Goal: Task Accomplishment & Management: Manage account settings

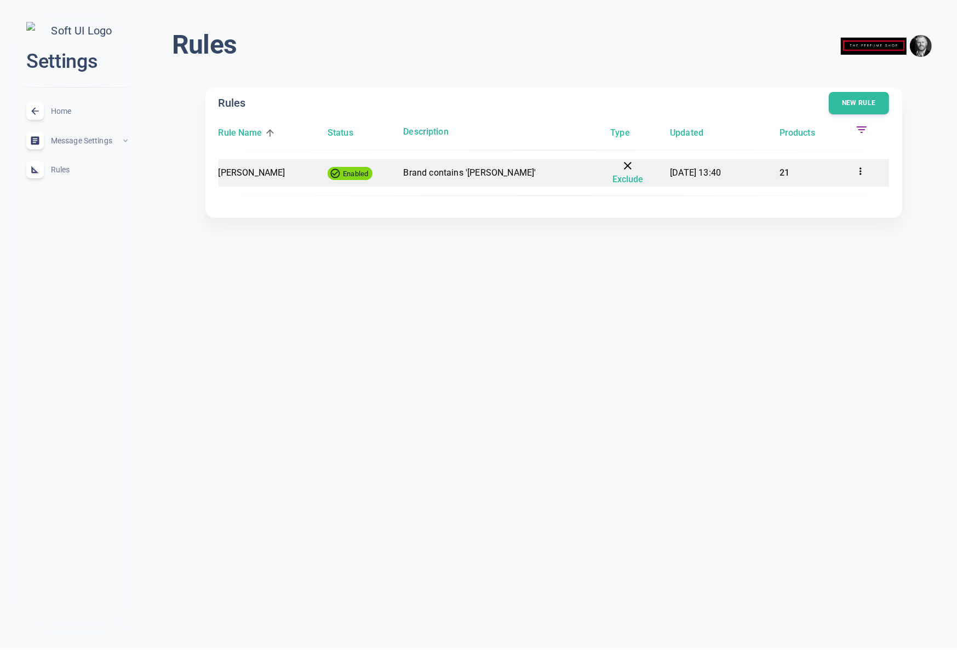
click at [864, 170] on icon at bounding box center [860, 171] width 11 height 11
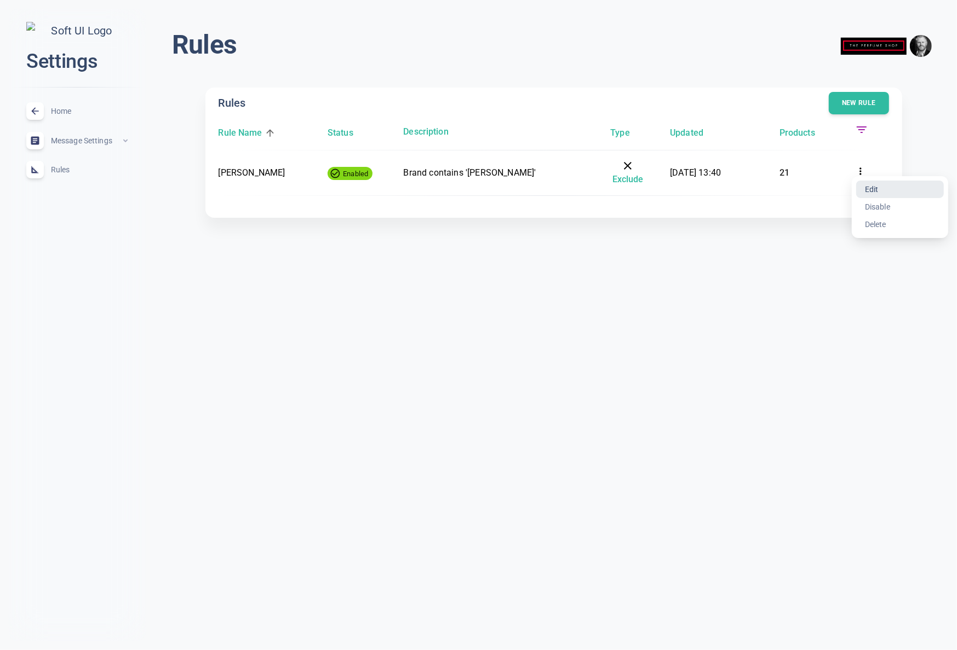
click at [874, 189] on li "Edit" at bounding box center [900, 190] width 88 height 18
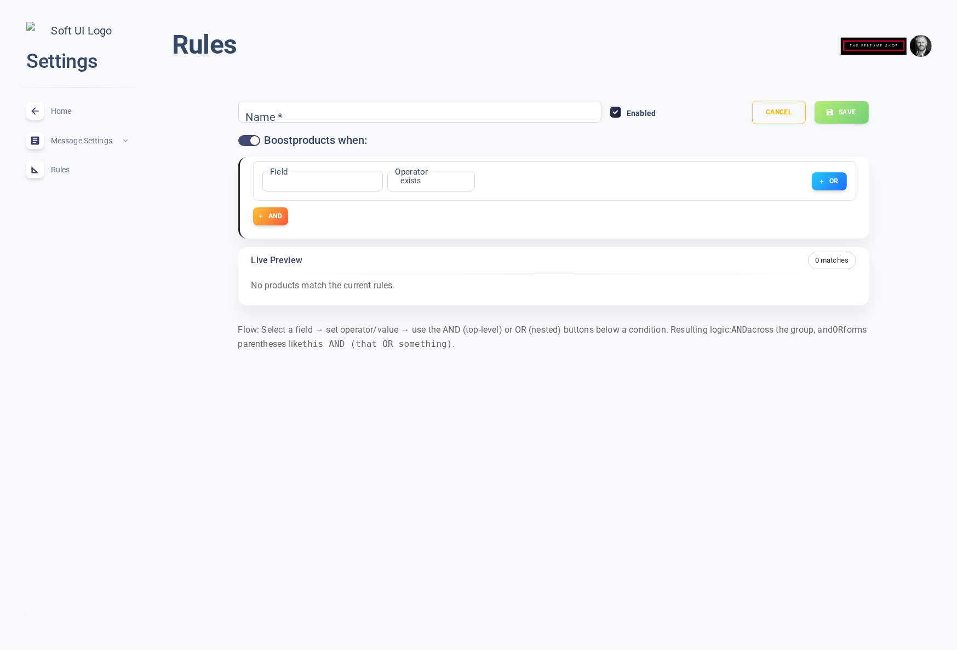
type input "[PERSON_NAME]"
checkbox input "false"
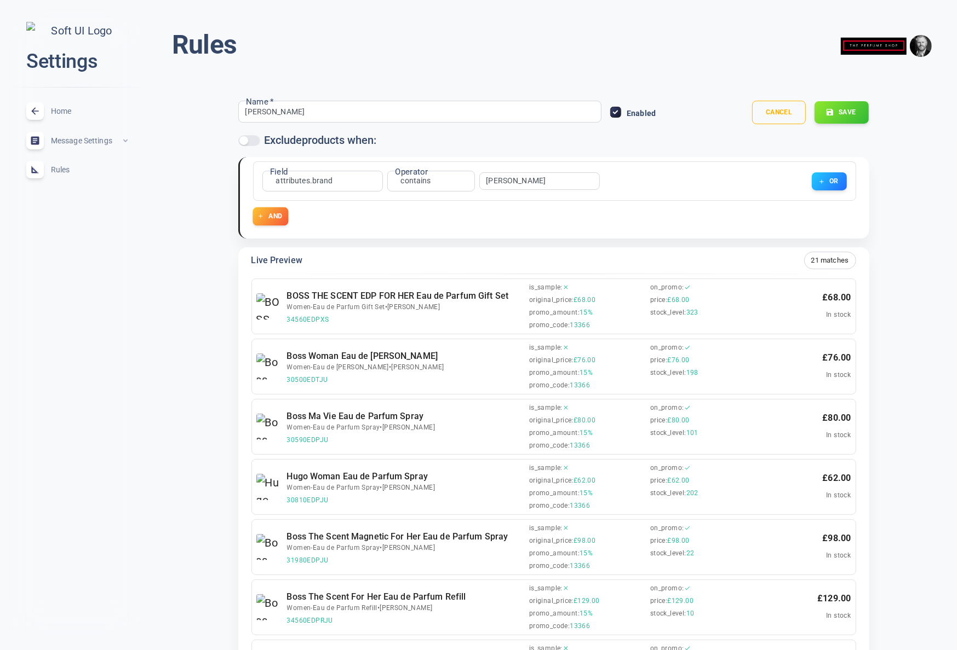
click at [274, 210] on button "AND" at bounding box center [270, 217] width 36 height 18
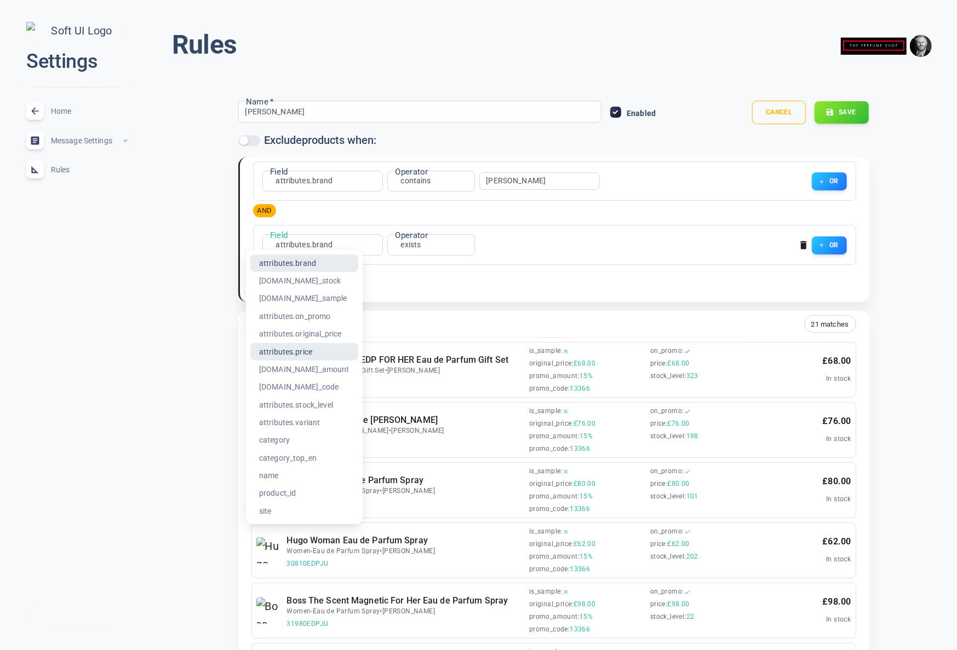
click at [316, 355] on li "attributes.price" at bounding box center [304, 352] width 108 height 18
type input "attributes.price"
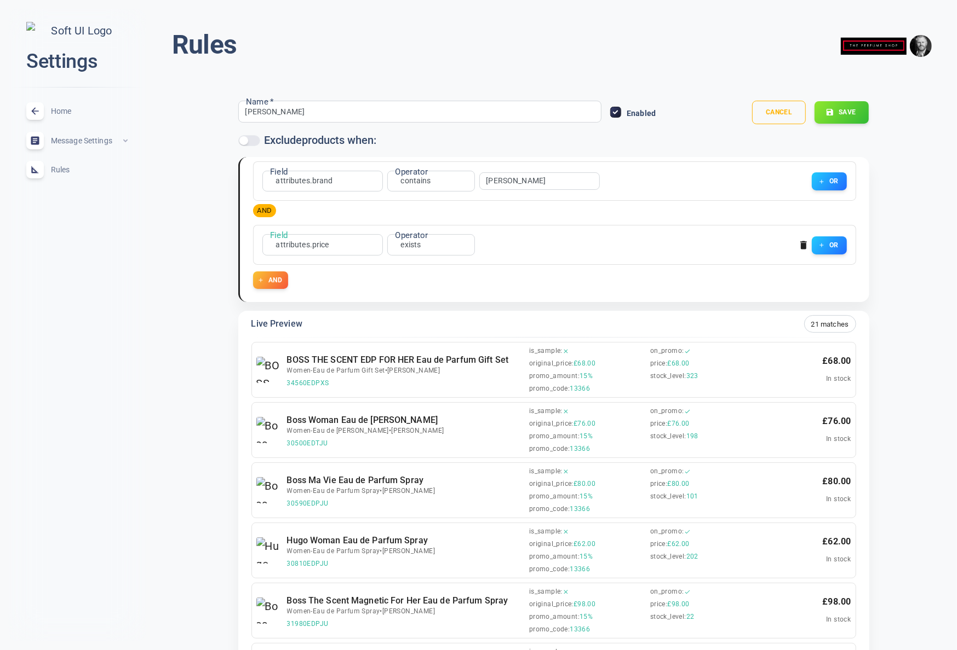
click at [390, 338] on li ">" at bounding box center [411, 334] width 88 height 18
type input "gt"
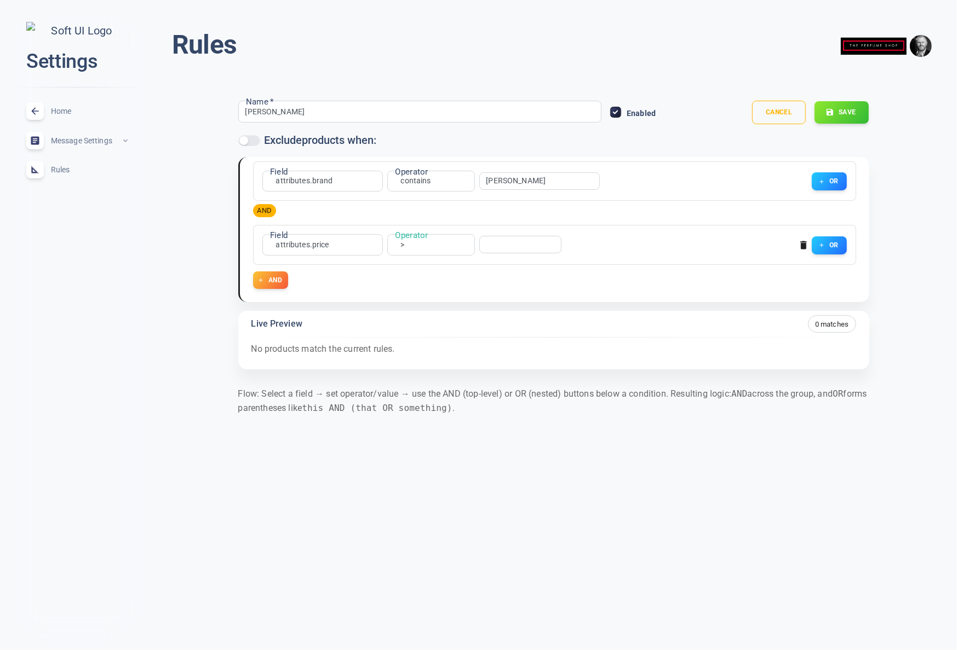
click at [495, 245] on input "number" at bounding box center [515, 245] width 59 height 8
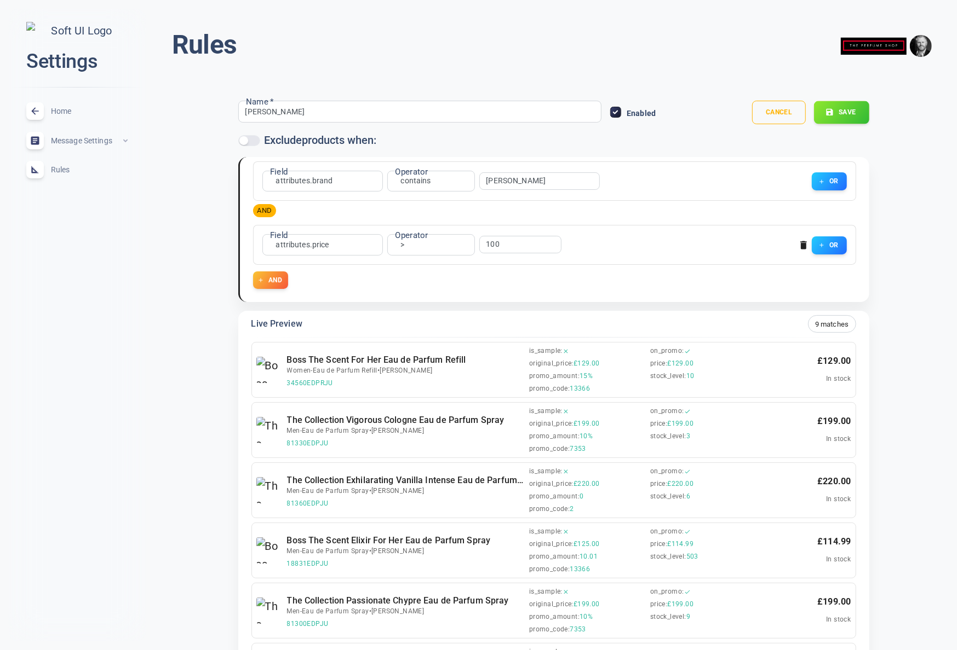
type input "100"
click at [845, 114] on button "Save" at bounding box center [841, 112] width 55 height 23
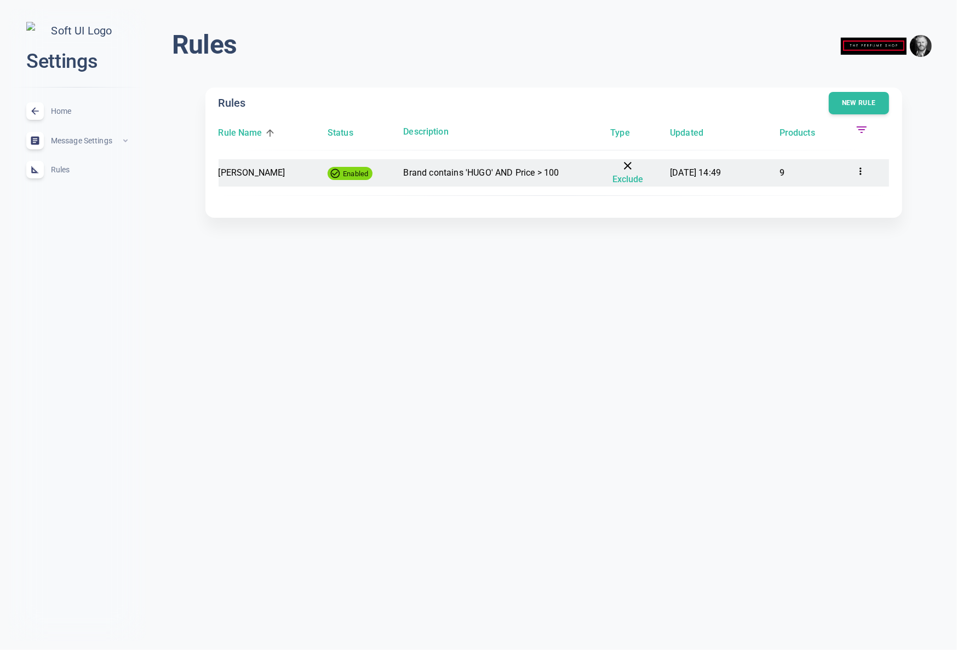
click at [861, 169] on icon at bounding box center [860, 171] width 11 height 11
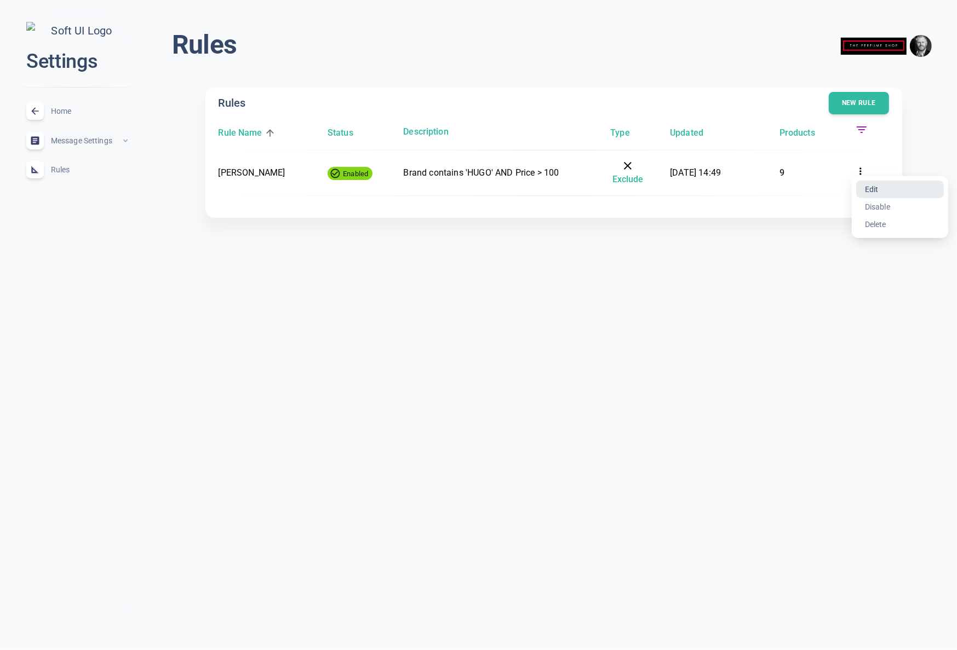
click at [876, 188] on li "Edit" at bounding box center [900, 190] width 88 height 18
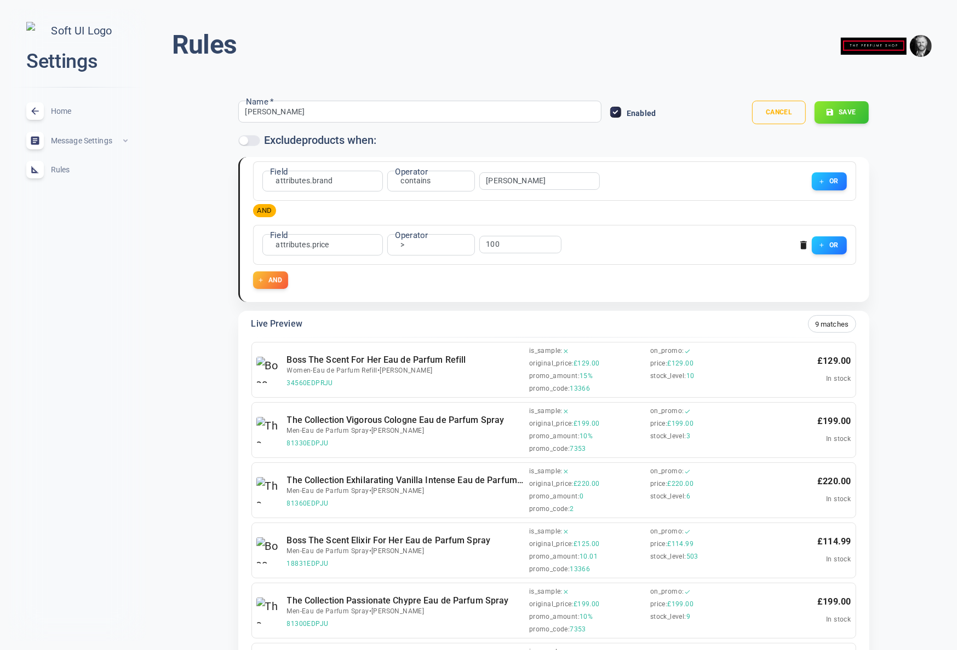
click at [505, 243] on input "100" at bounding box center [515, 245] width 59 height 8
drag, startPoint x: 506, startPoint y: 247, endPoint x: 454, endPoint y: 245, distance: 52.1
click at [456, 245] on div "Field attributes.price attributes.price Field Operator > gt Operator 100 ​ OR" at bounding box center [552, 242] width 589 height 25
type input "26"
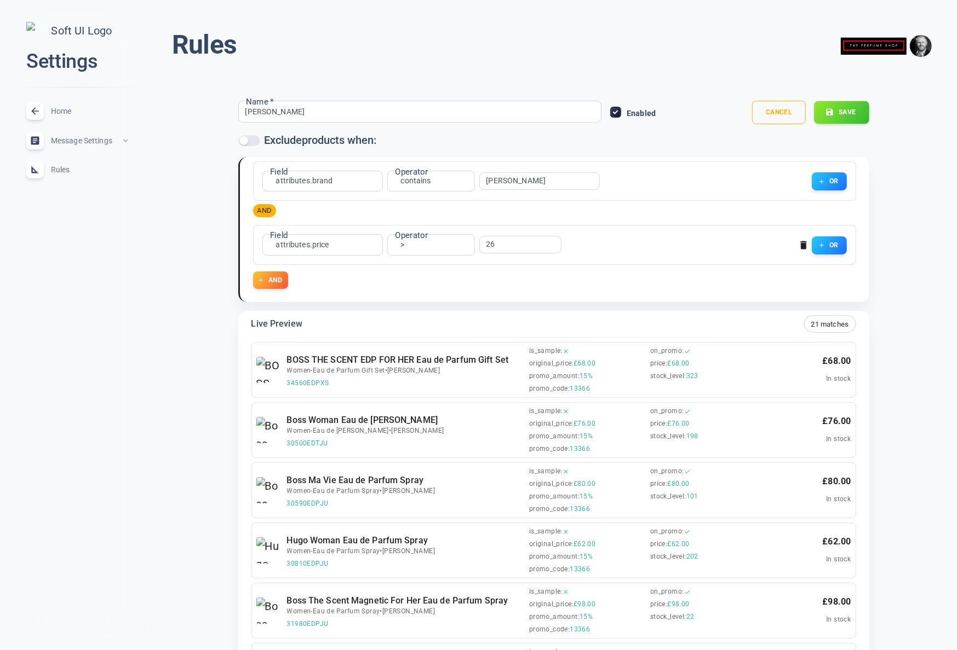
click at [848, 112] on button "Save" at bounding box center [841, 112] width 55 height 23
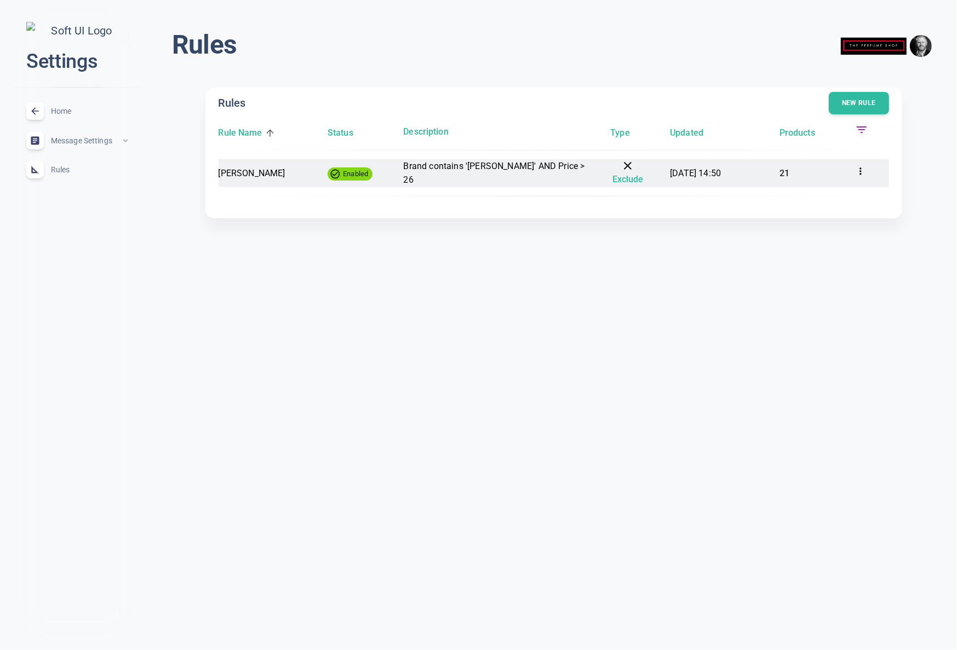
click at [859, 171] on icon at bounding box center [860, 171] width 11 height 11
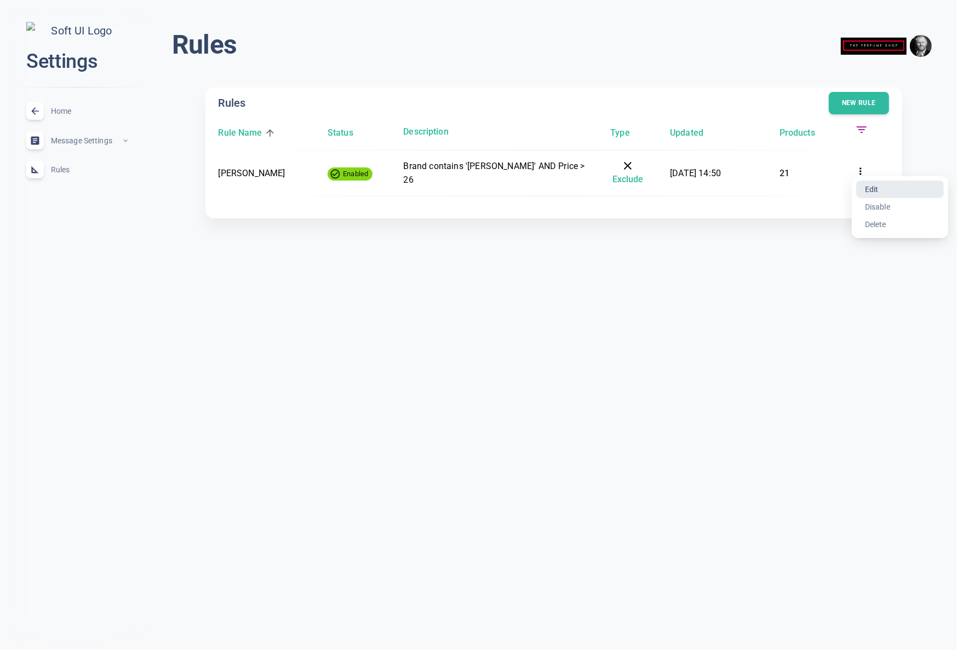
click at [888, 188] on li "Edit" at bounding box center [900, 190] width 88 height 18
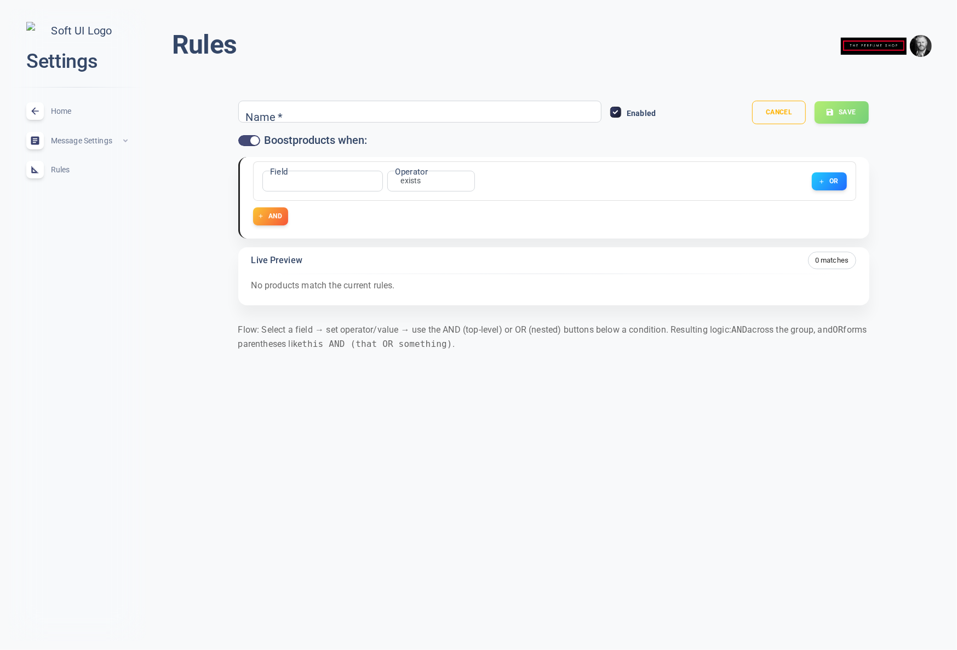
type input "[PERSON_NAME]"
checkbox input "false"
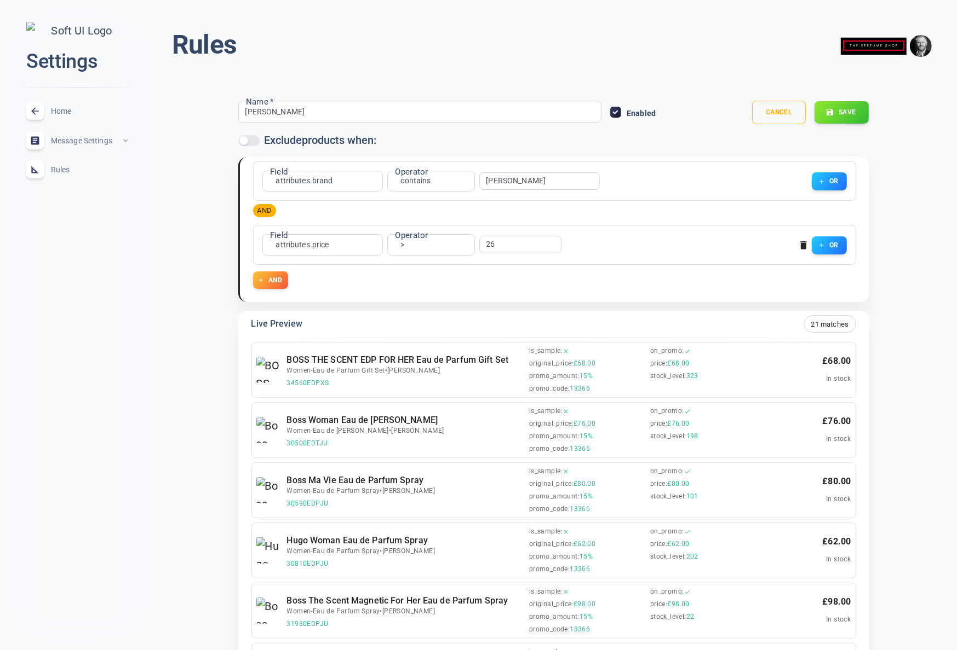
click at [507, 244] on input "26" at bounding box center [515, 245] width 59 height 8
click at [488, 244] on input "050" at bounding box center [515, 245] width 59 height 8
type input "50"
click at [845, 102] on button "Save" at bounding box center [841, 112] width 55 height 23
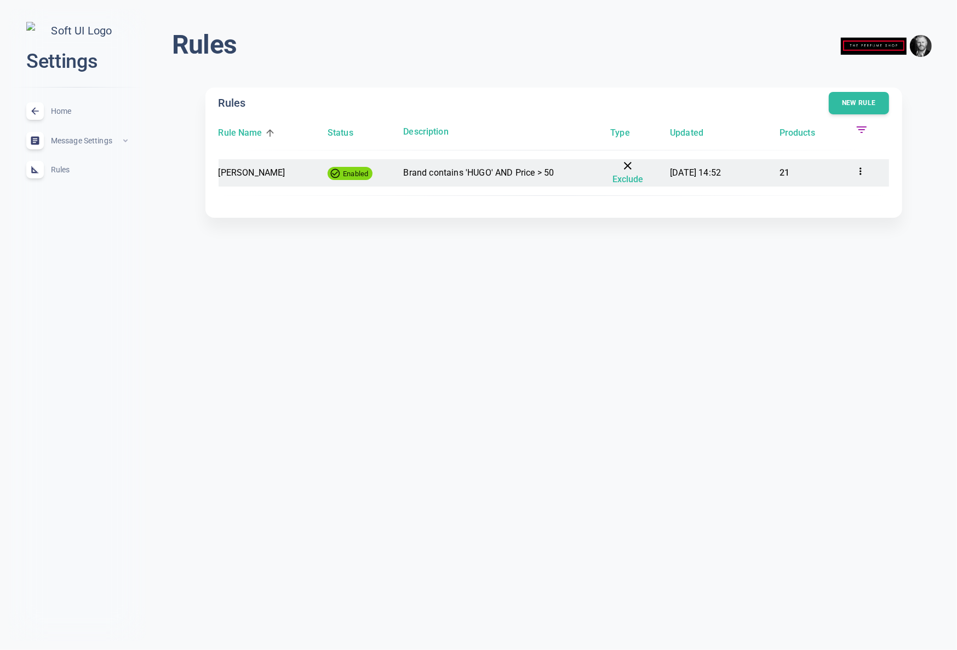
click at [862, 171] on icon at bounding box center [860, 171] width 11 height 11
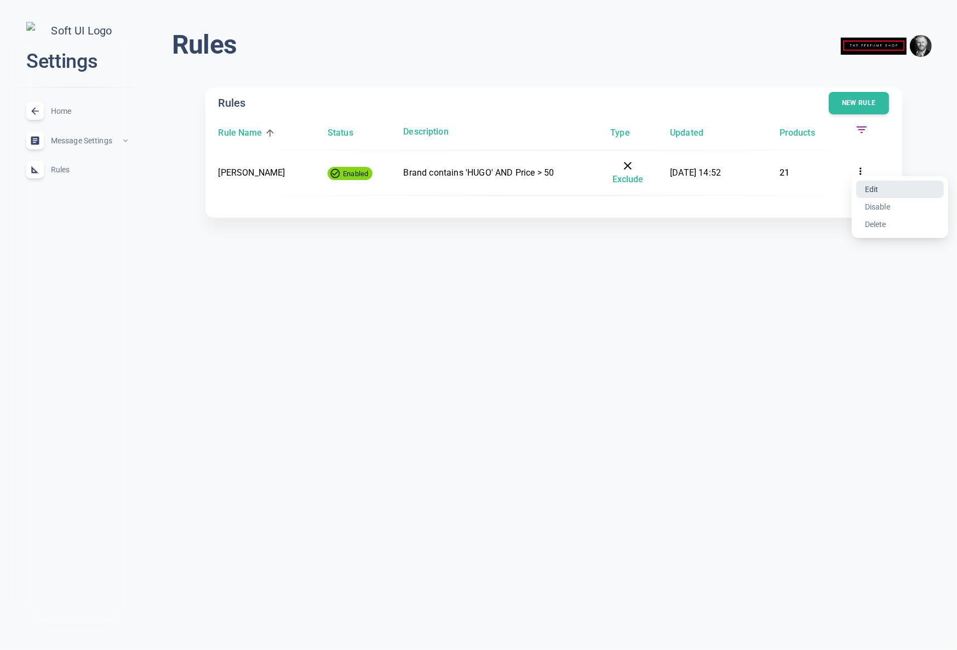
click at [884, 191] on li "Edit" at bounding box center [900, 190] width 88 height 18
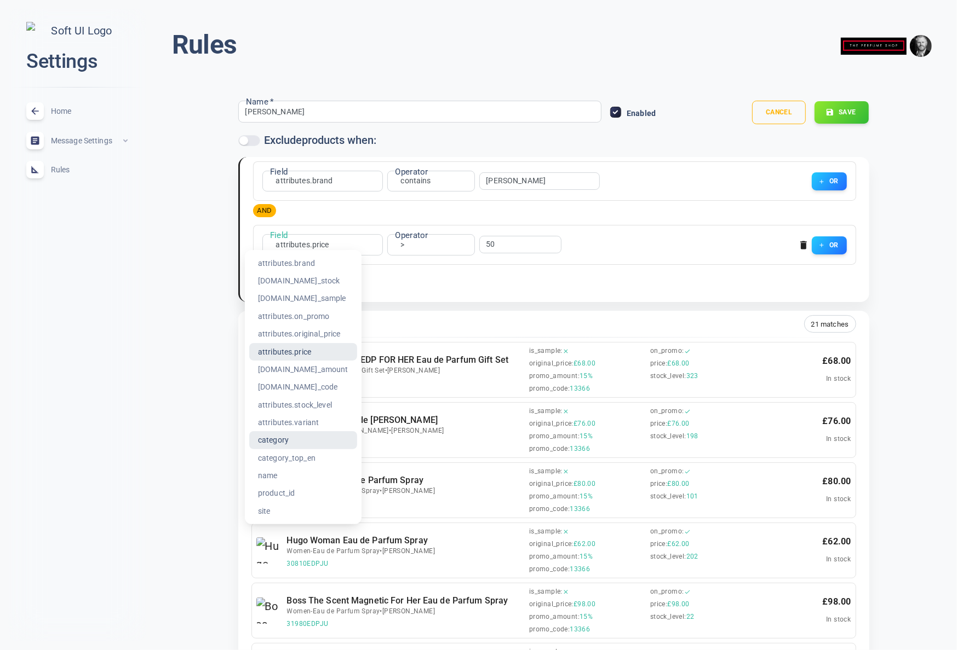
click at [283, 442] on li "category" at bounding box center [303, 440] width 108 height 18
type input "category"
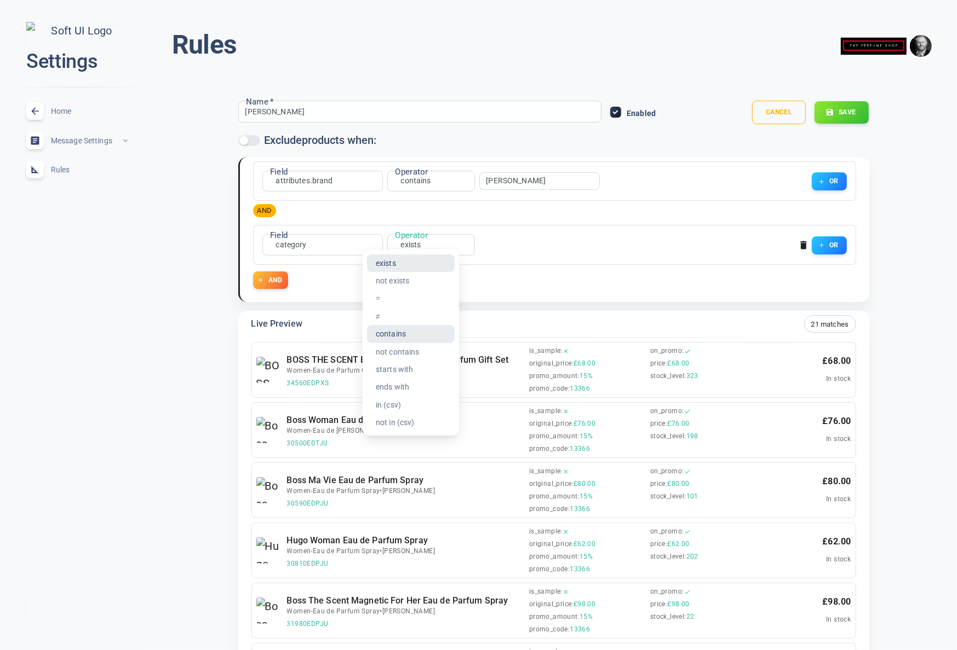
click at [392, 335] on li "contains" at bounding box center [411, 334] width 88 height 18
type input "contains"
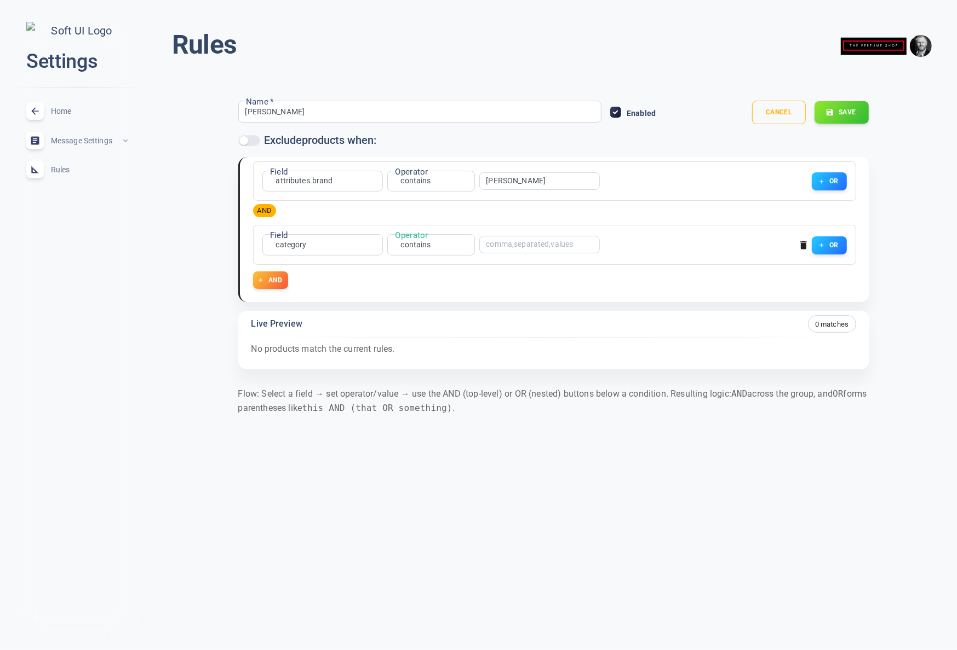
click at [510, 246] on input "text" at bounding box center [530, 245] width 88 height 8
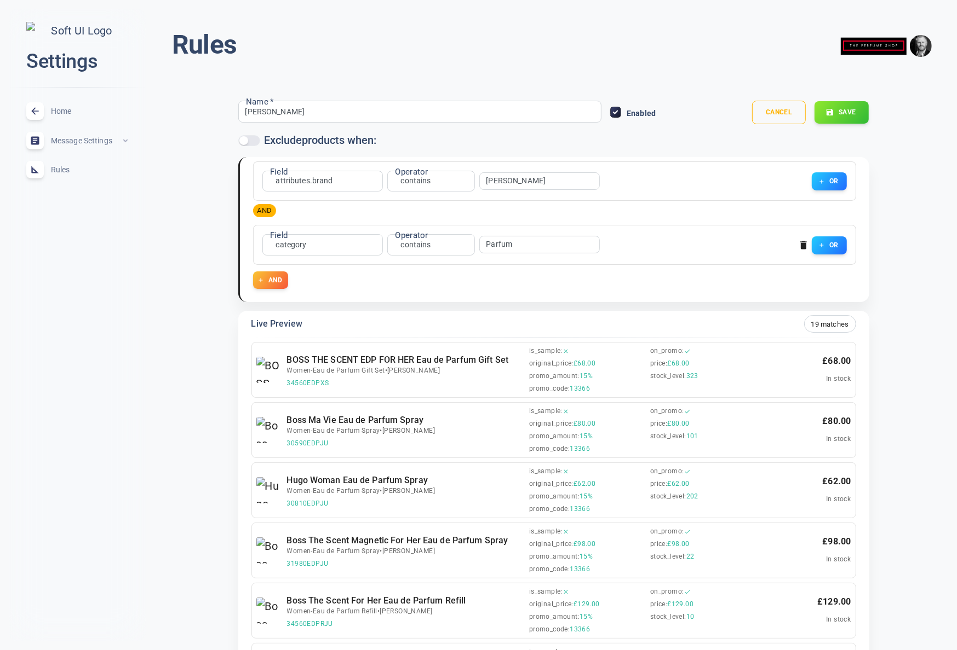
type input "Parfum"
click at [665, 245] on div at bounding box center [478, 325] width 957 height 650
click at [848, 113] on button "Save" at bounding box center [841, 112] width 55 height 23
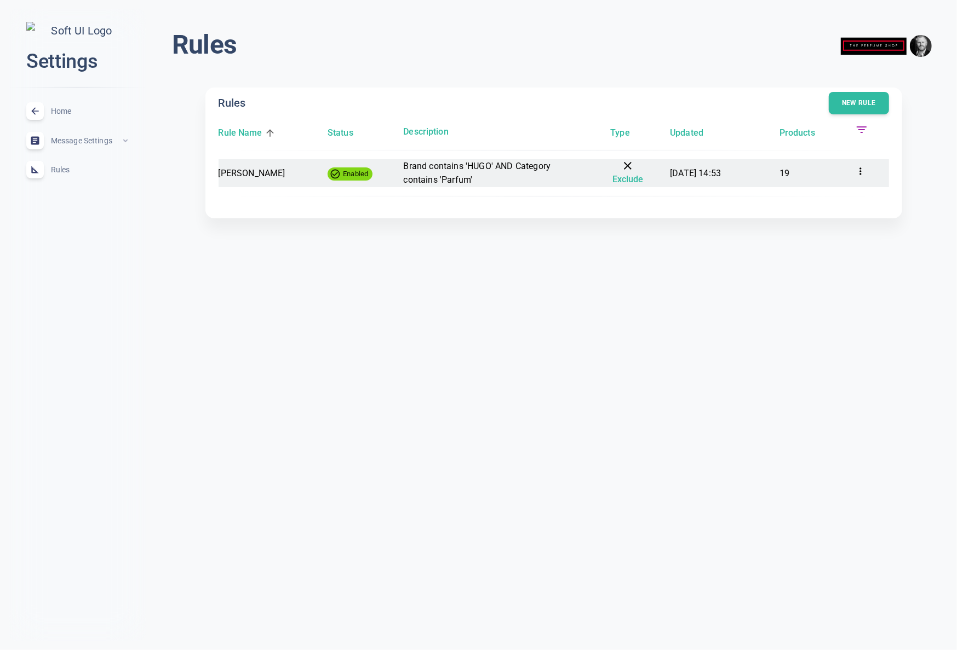
click at [550, 176] on p "Brand contains 'HUGO' AND Category contains 'Parfum'" at bounding box center [494, 173] width 182 height 28
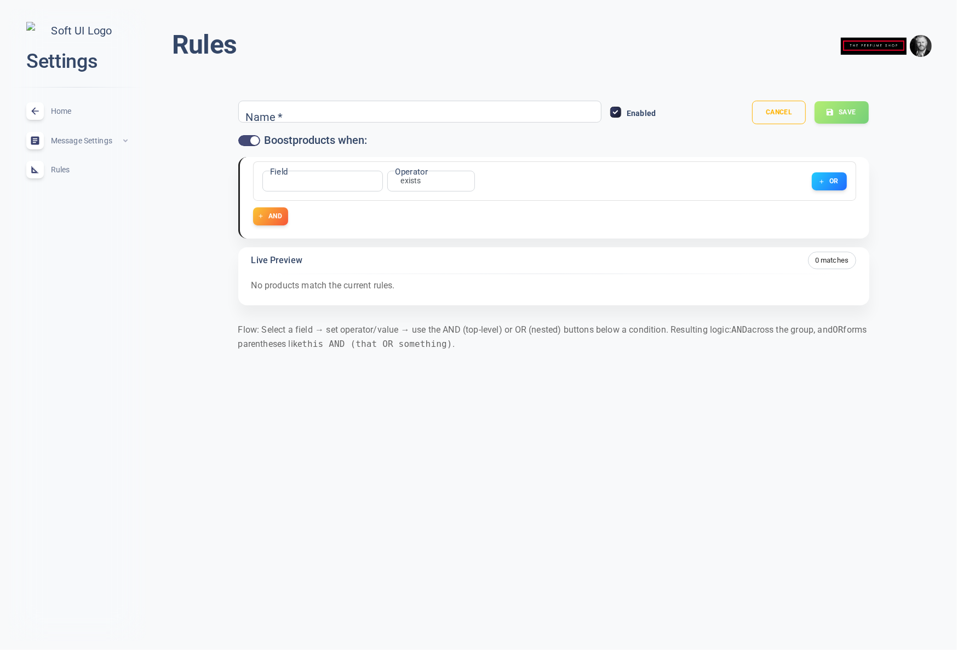
type input "[PERSON_NAME]"
checkbox input "false"
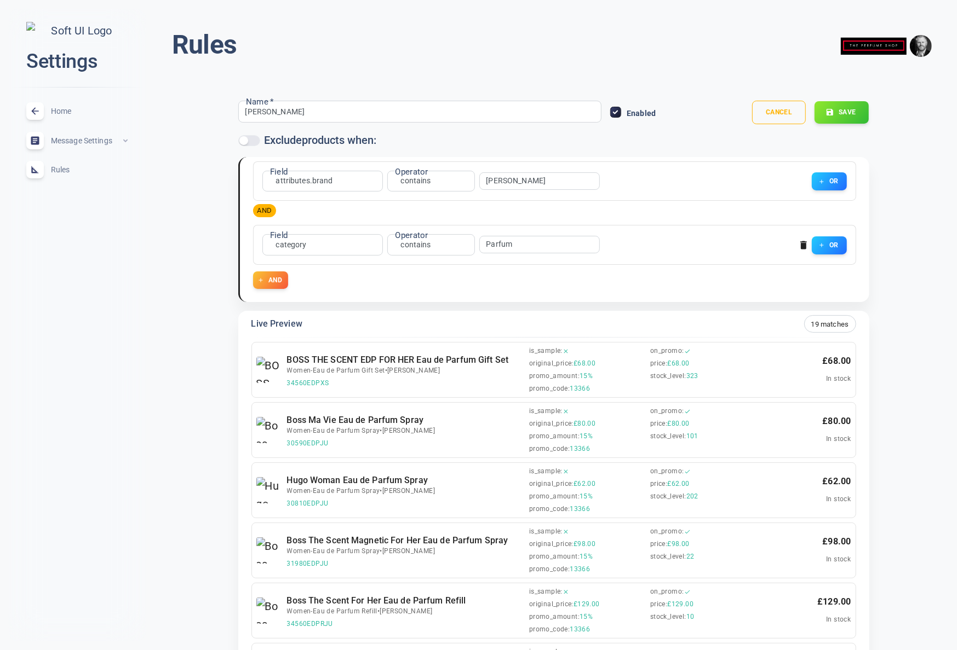
click at [417, 349] on li "not contains" at bounding box center [415, 352] width 88 height 18
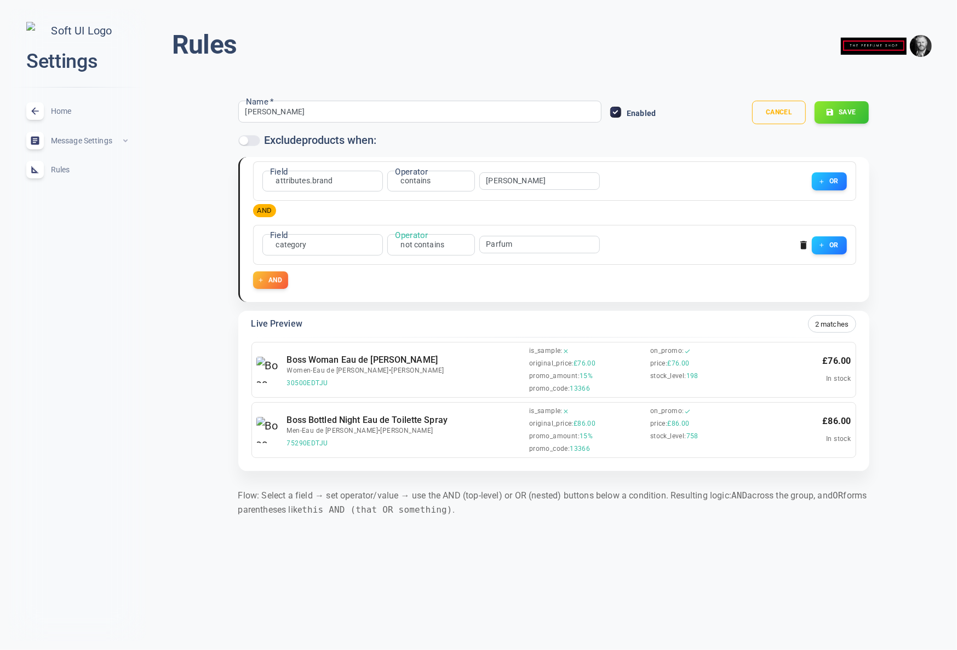
click at [432, 246] on body "close Settings Home expand_less Message Settings expand_less Rules expand_less …" at bounding box center [478, 274] width 957 height 566
click at [434, 338] on li "contains" at bounding box center [422, 334] width 88 height 18
type input "contains"
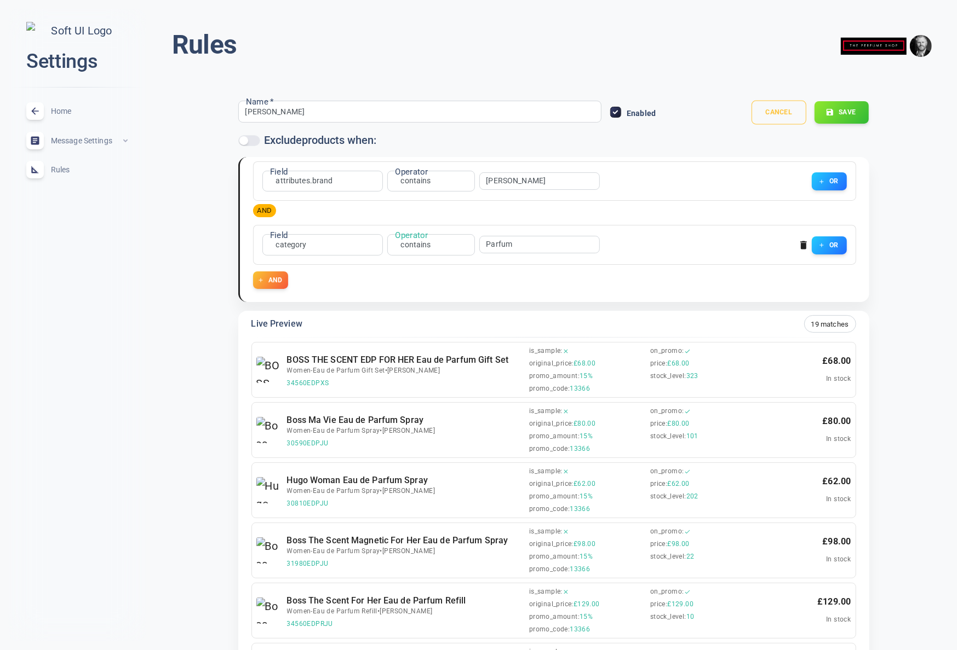
click at [785, 113] on button "Cancel" at bounding box center [778, 113] width 55 height 24
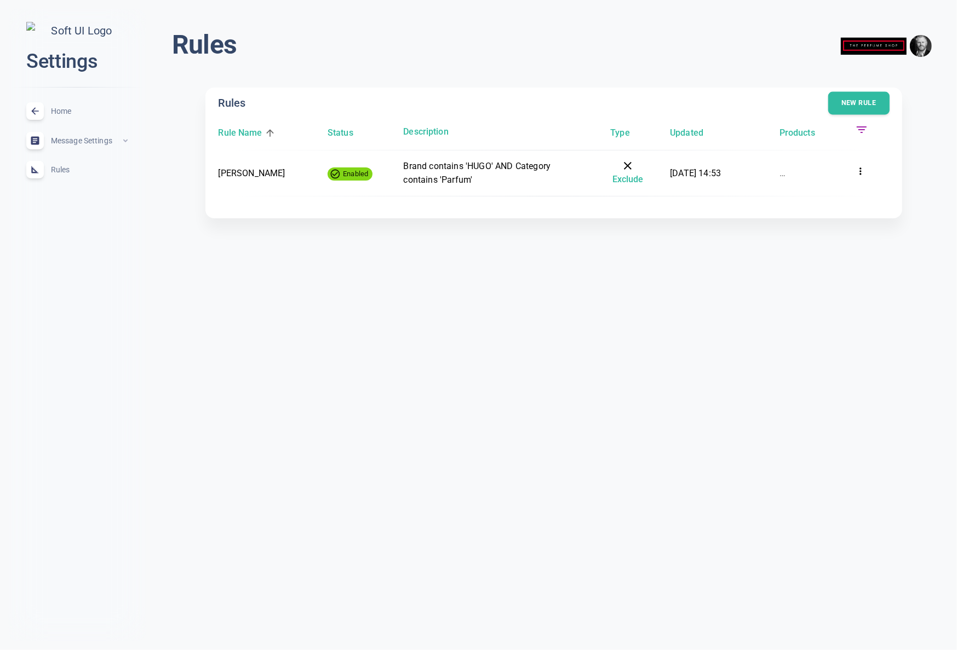
click at [882, 101] on button "New rule" at bounding box center [858, 103] width 61 height 23
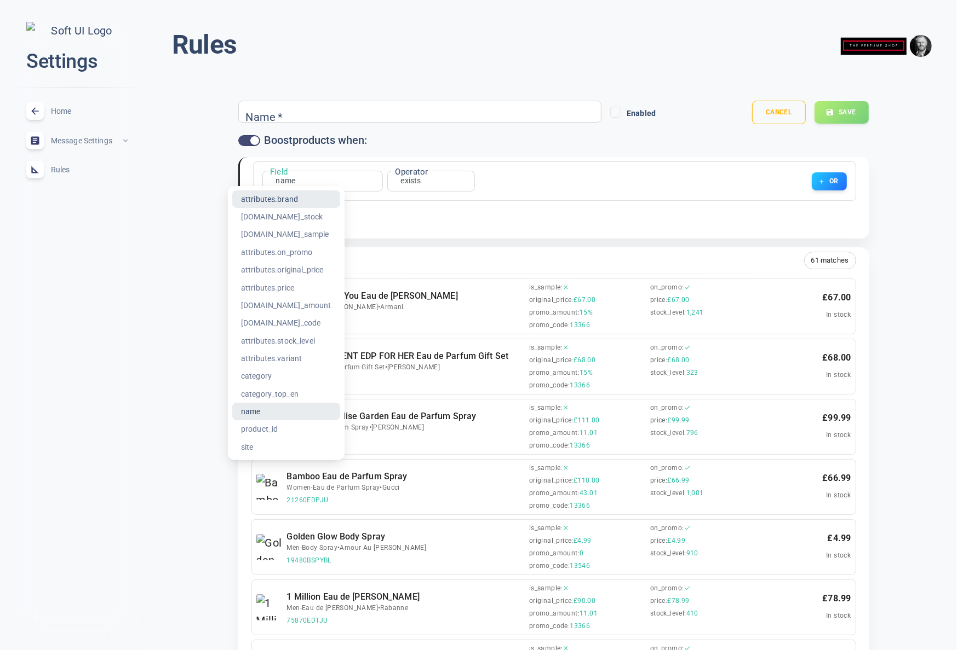
click at [283, 202] on li "attributes.brand" at bounding box center [286, 200] width 108 height 18
type input "attributes.brand"
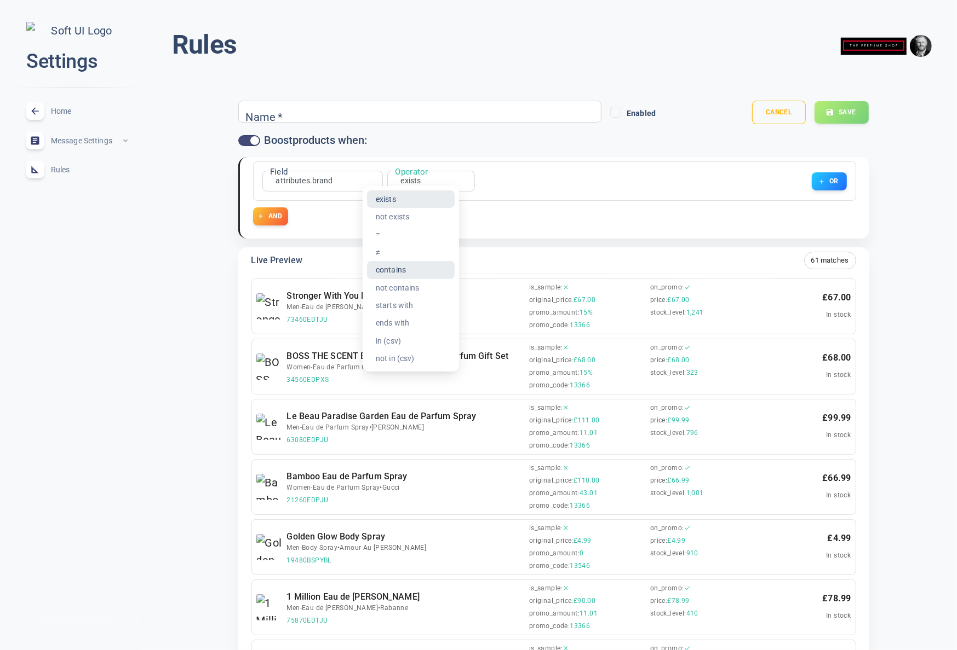
click at [396, 270] on li "contains" at bounding box center [411, 270] width 88 height 18
type input "contains"
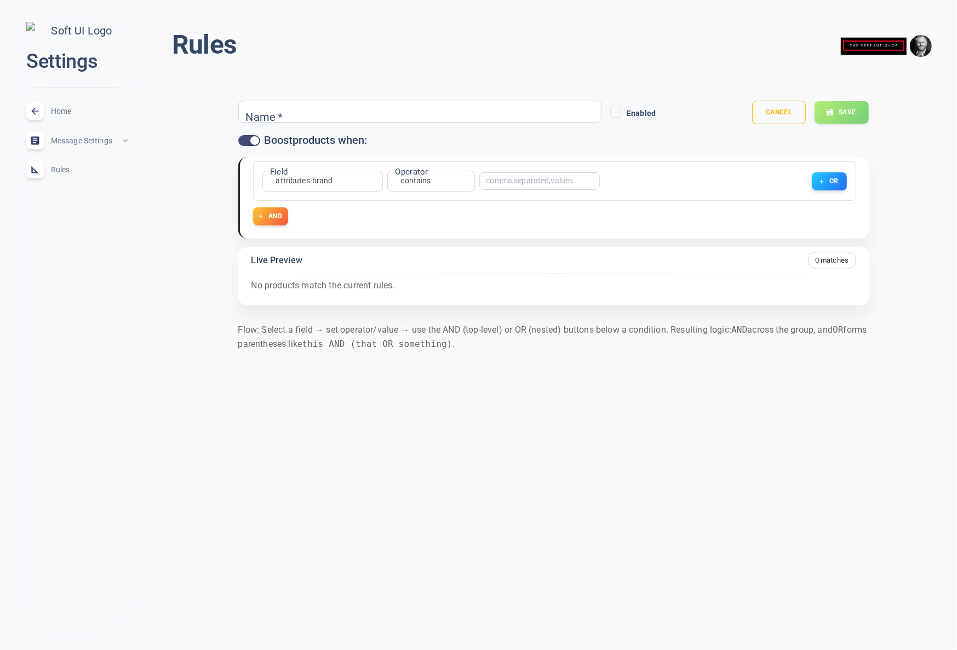
click at [525, 179] on input "text" at bounding box center [530, 181] width 88 height 8
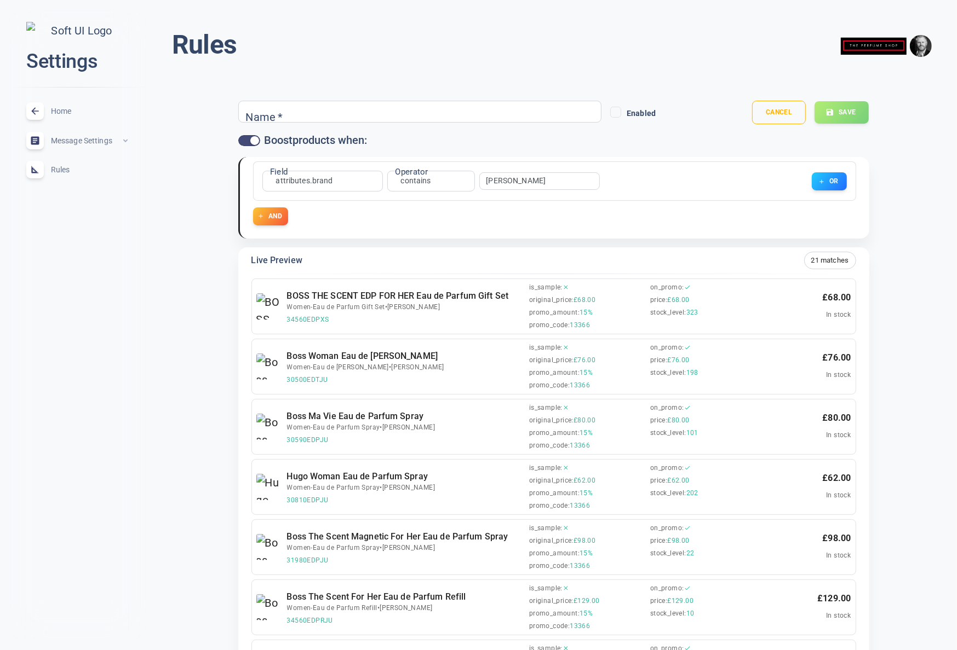
type input "[PERSON_NAME]"
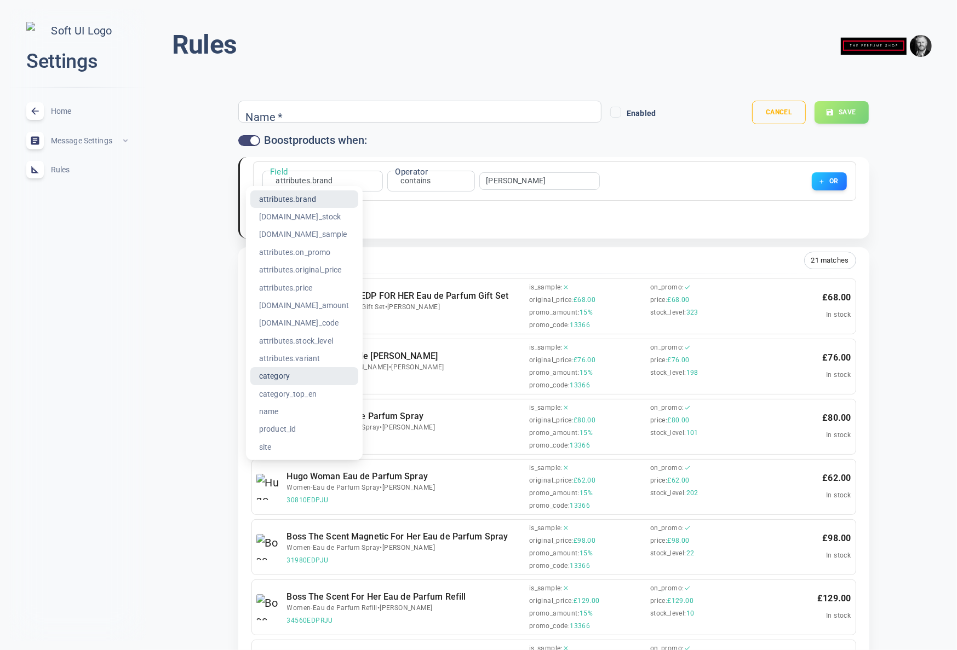
click at [287, 377] on li "category" at bounding box center [304, 376] width 108 height 18
type input "category"
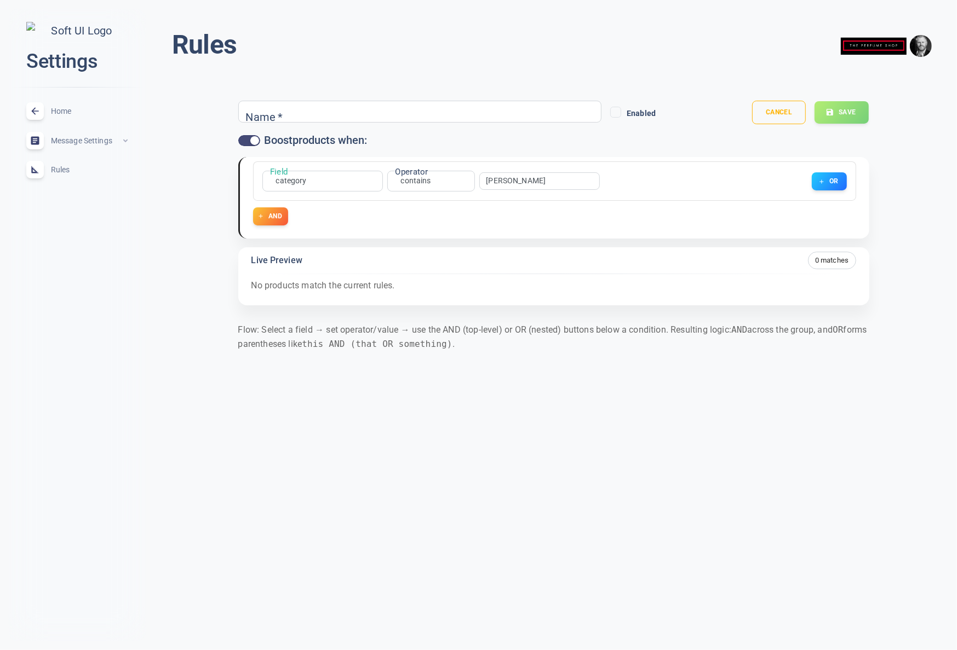
click at [491, 180] on input "[PERSON_NAME]" at bounding box center [530, 181] width 88 height 8
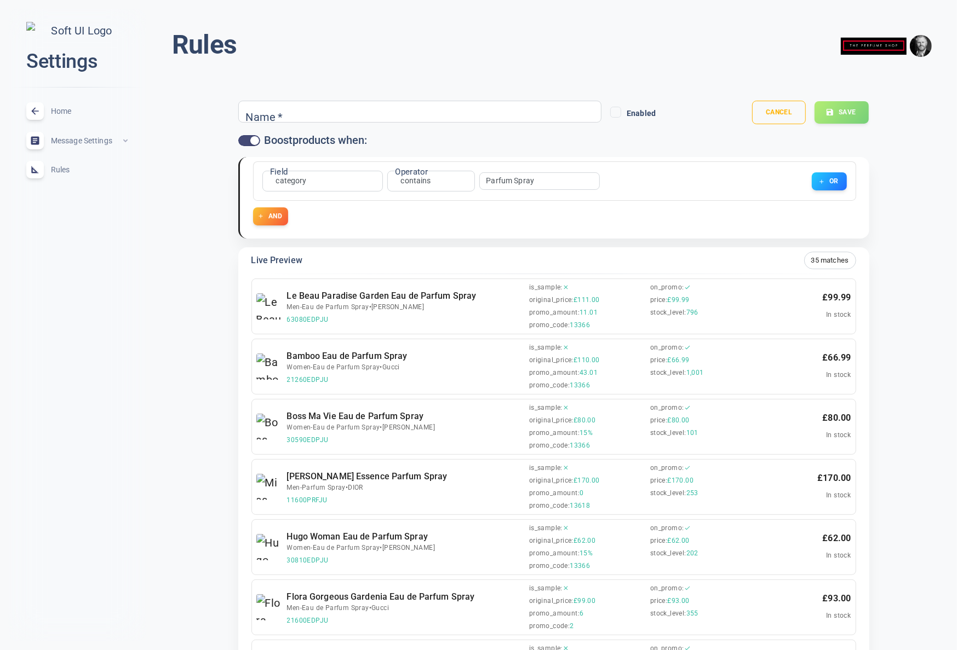
scroll to position [34, 0]
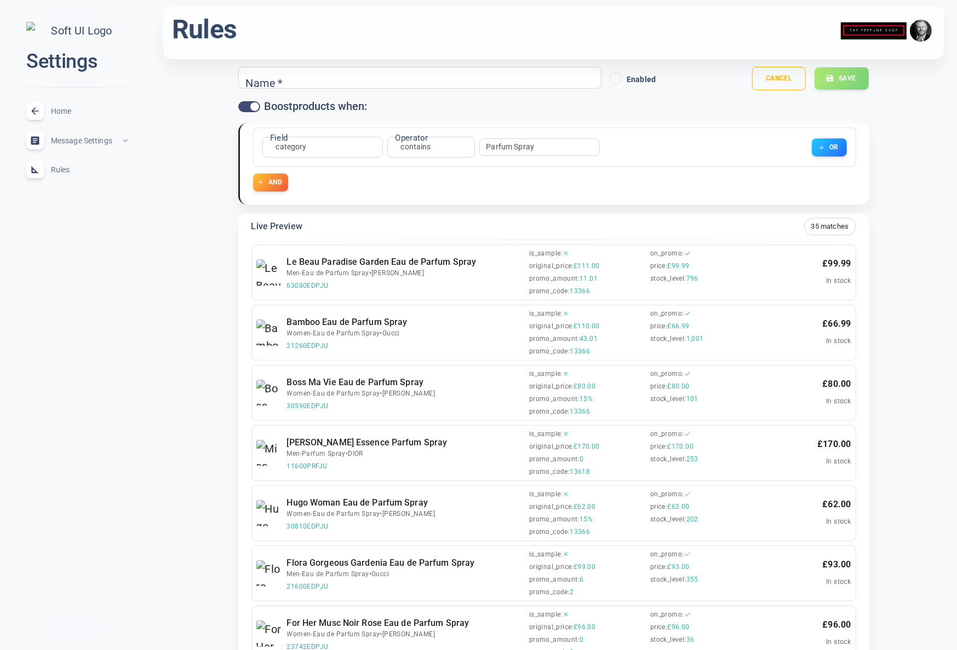
type input "Parfum Spray"
click at [401, 201] on li "=" at bounding box center [415, 201] width 88 height 18
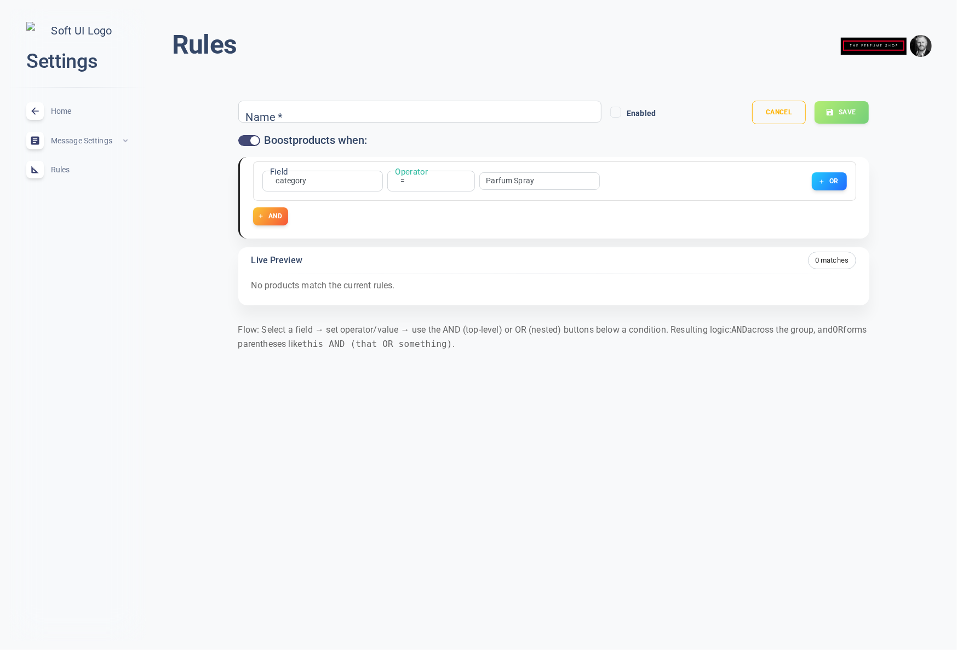
click at [401, 181] on body "close Settings Home expand_less Message Settings expand_less Rules expand_less …" at bounding box center [478, 191] width 957 height 400
click at [412, 271] on li "contains" at bounding box center [403, 270] width 88 height 18
type input "contains"
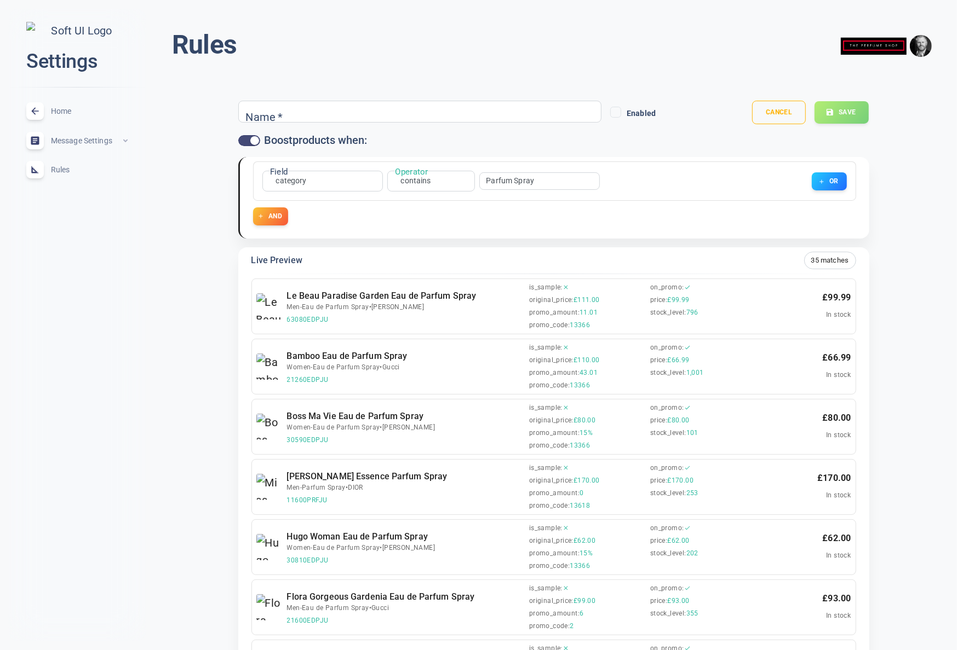
click at [486, 179] on input "Parfum Spray" at bounding box center [530, 181] width 88 height 8
click at [503, 181] on input "Women-" at bounding box center [530, 181] width 88 height 8
drag, startPoint x: 538, startPoint y: 180, endPoint x: 426, endPoint y: 173, distance: 111.9
click at [424, 173] on div "Field category category Field Operator contains contains Operator Women- ​ OR" at bounding box center [552, 178] width 589 height 25
paste input "Parfum Spray"
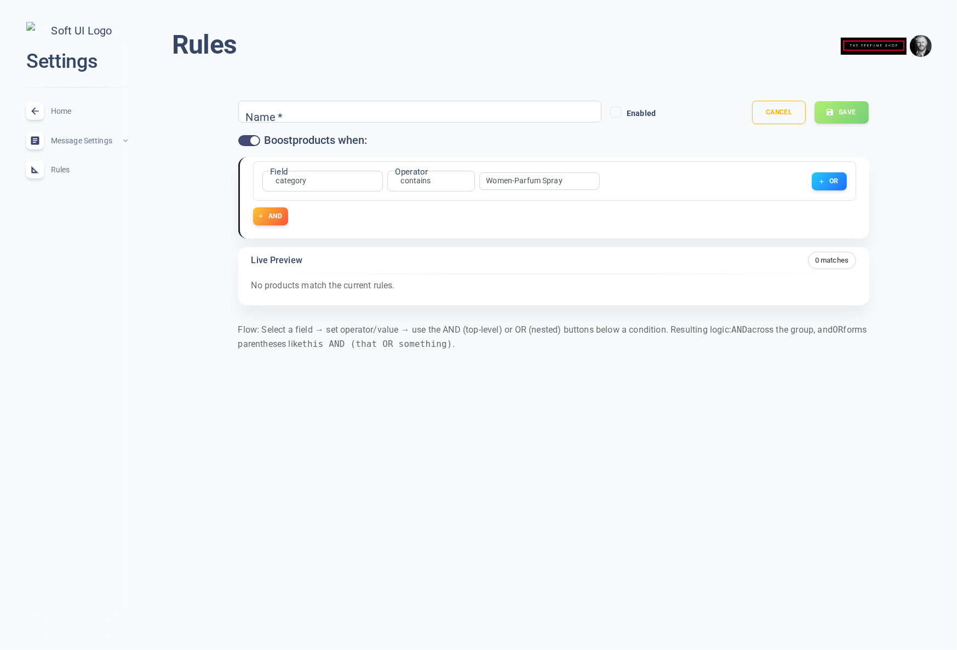
click at [515, 180] on input "Women-Parfum Spray" at bounding box center [530, 181] width 88 height 8
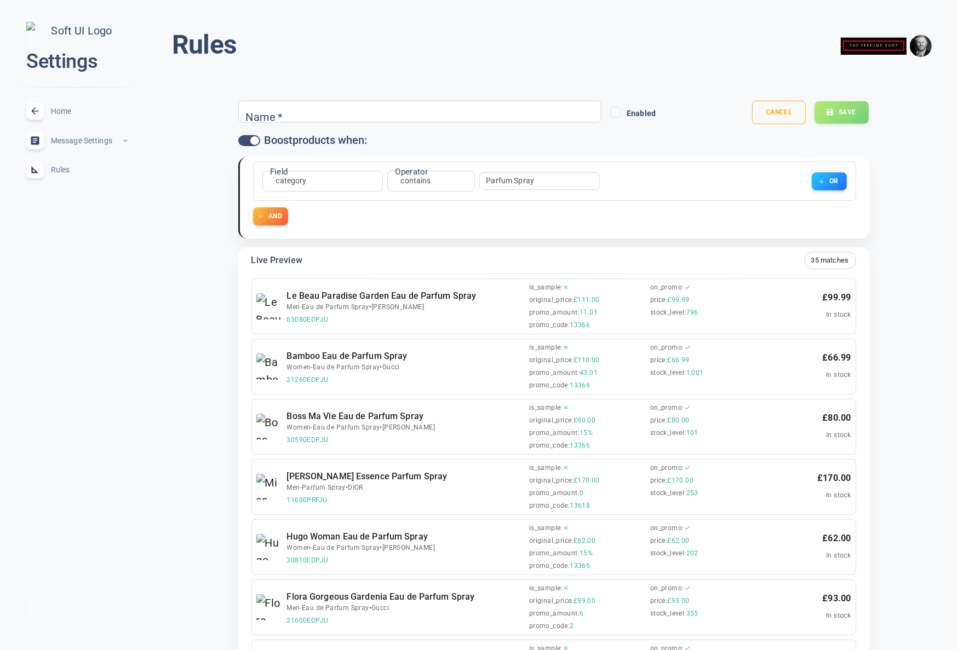
type input "Parfum Spray"
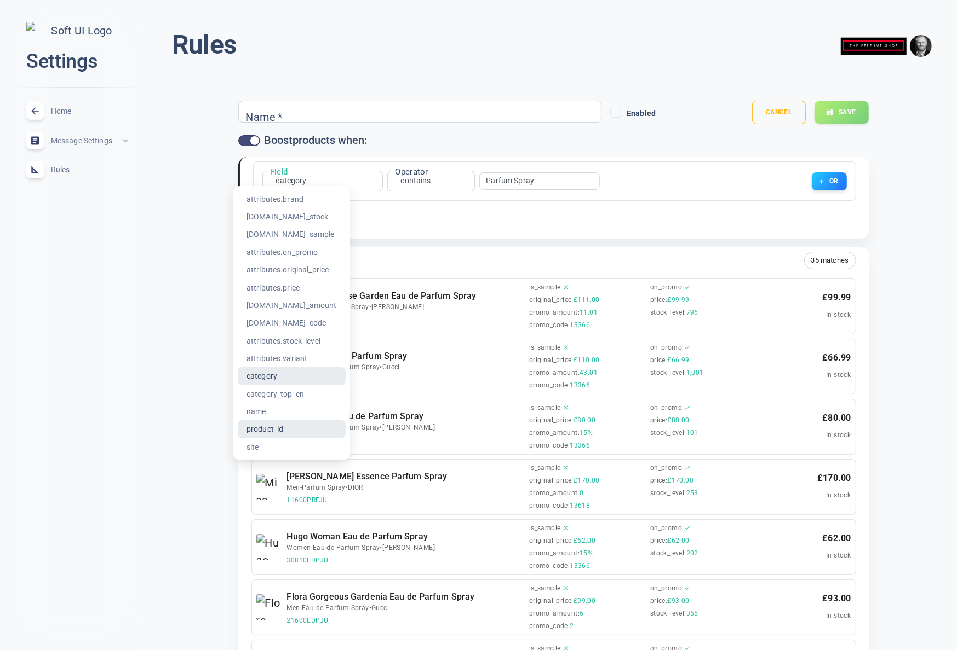
click at [289, 428] on li "product_id" at bounding box center [292, 430] width 108 height 18
type input "product_id"
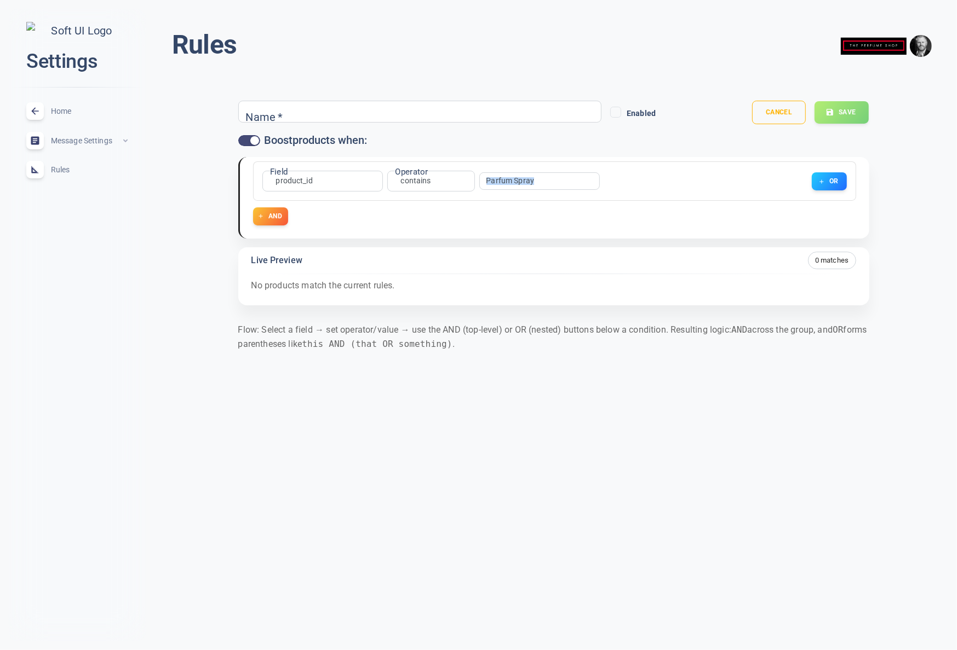
drag, startPoint x: 573, startPoint y: 185, endPoint x: 438, endPoint y: 171, distance: 135.9
click at [438, 171] on div "Field product_id product_id Field Operator contains contains Operator Parfum Sp…" at bounding box center [552, 178] width 589 height 25
click at [552, 176] on div "Parfum Spray ​" at bounding box center [539, 181] width 120 height 18
drag, startPoint x: 545, startPoint y: 179, endPoint x: 471, endPoint y: 176, distance: 74.5
click at [472, 176] on div "Field product_id product_id Field Operator contains contains Operator Parfum Sp…" at bounding box center [552, 178] width 589 height 25
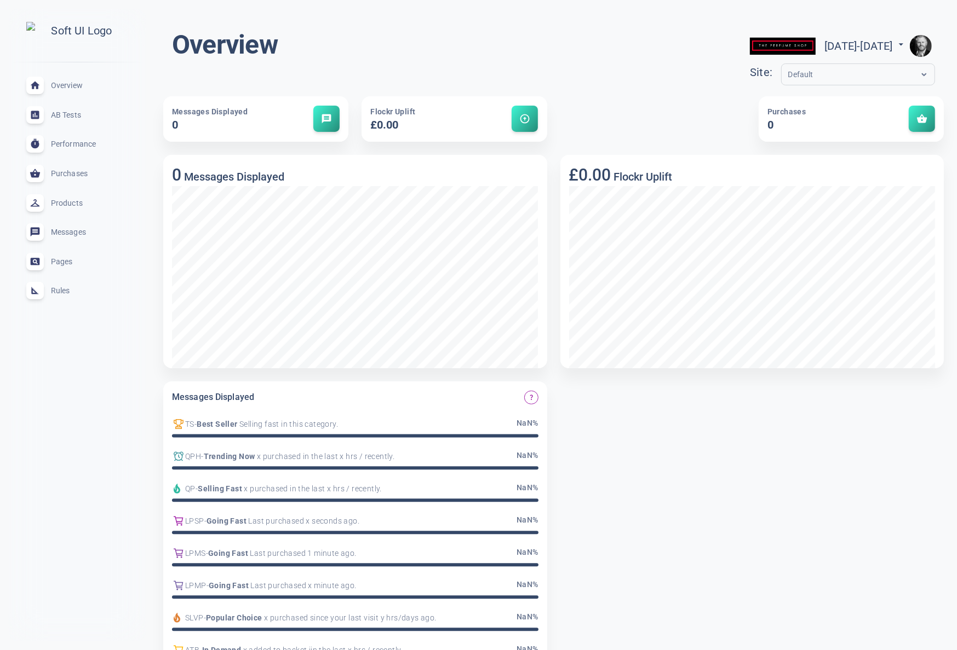
click at [66, 291] on span "Rules" at bounding box center [90, 291] width 79 height 0
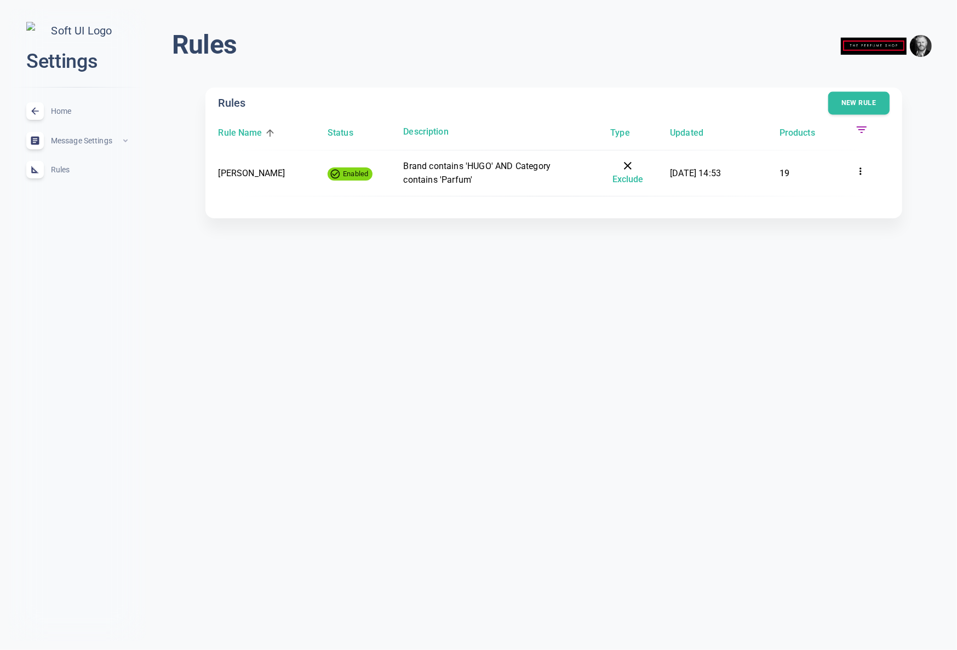
click at [851, 107] on button "New rule" at bounding box center [858, 103] width 61 height 23
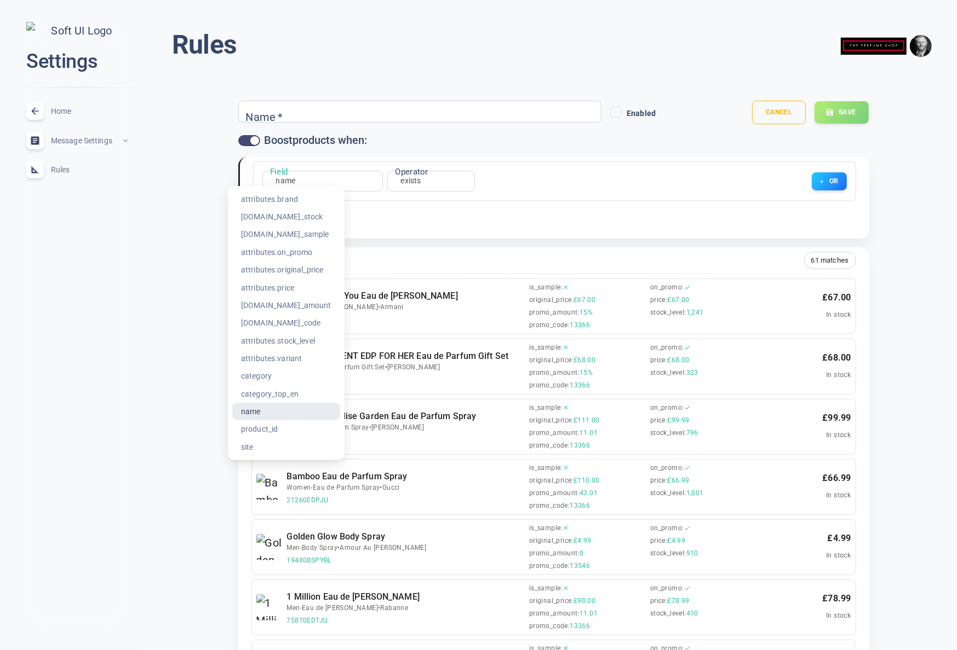
click at [278, 429] on li "product_id" at bounding box center [286, 430] width 108 height 18
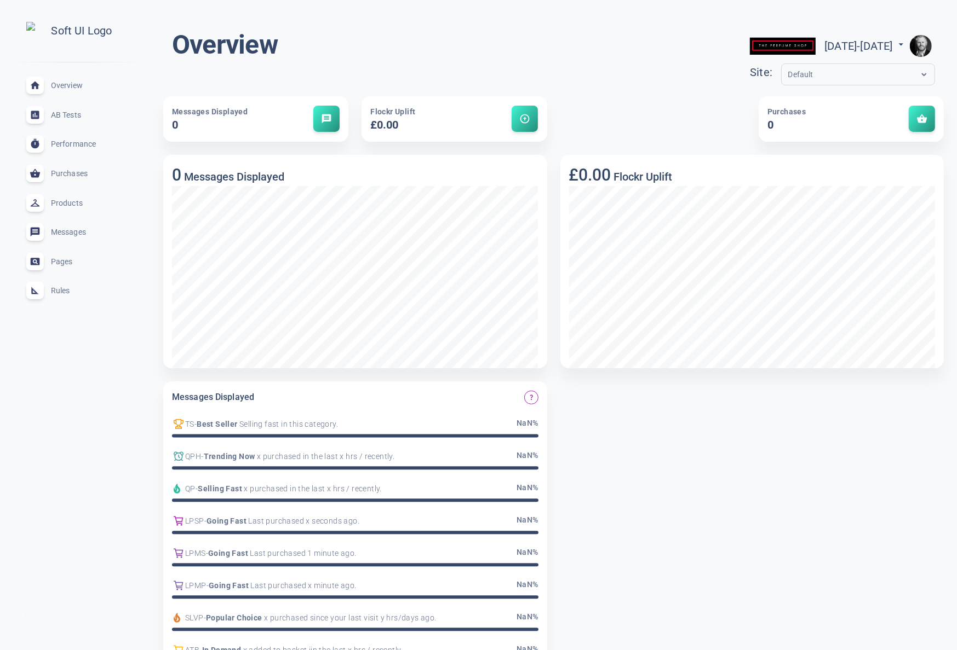
click at [68, 291] on span "Rules" at bounding box center [90, 291] width 79 height 0
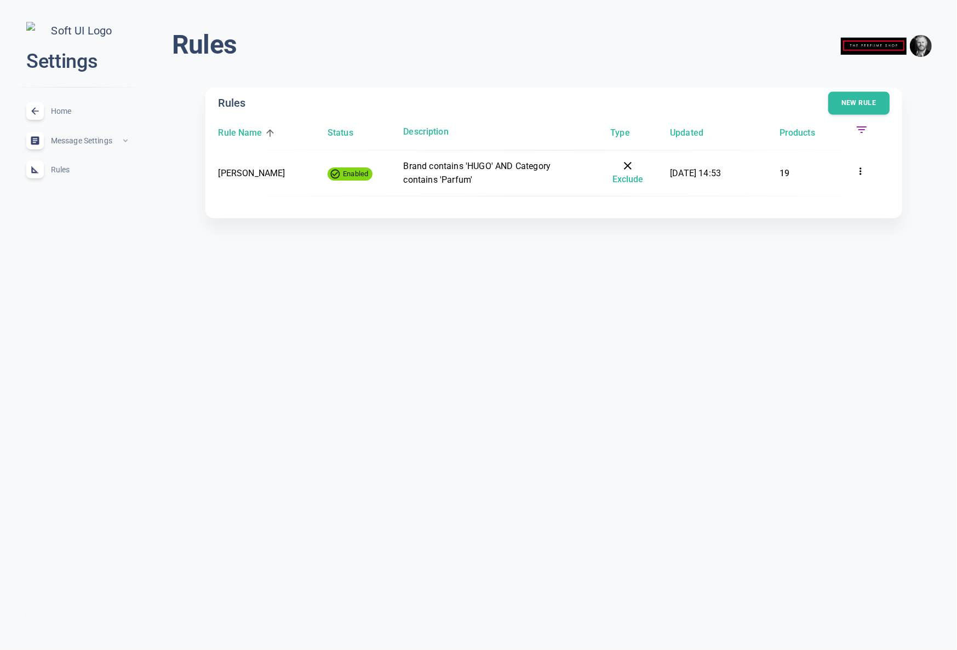
click at [849, 104] on button "New rule" at bounding box center [858, 103] width 61 height 23
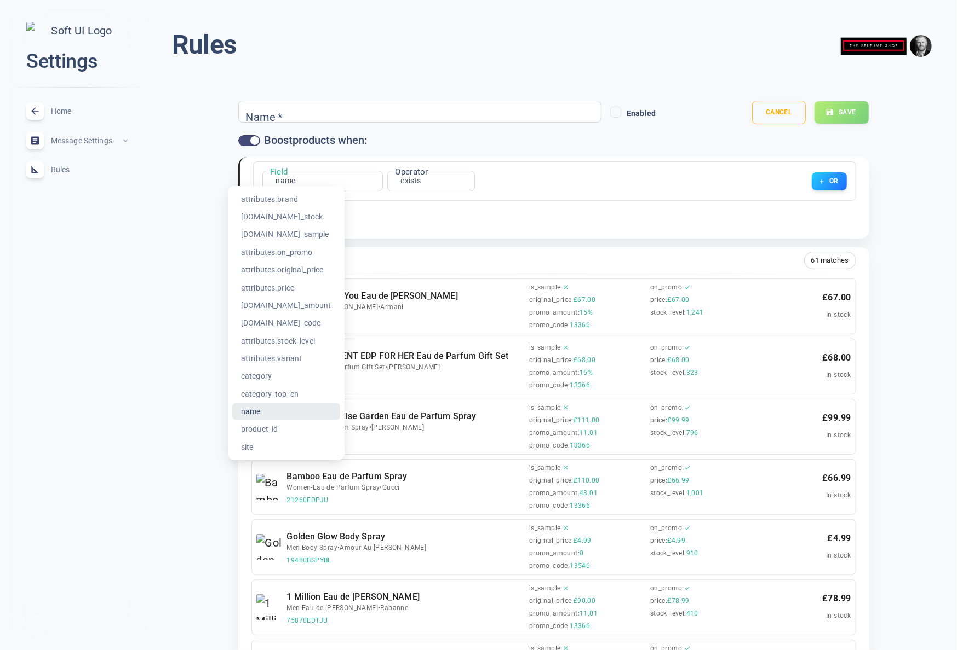
click at [275, 431] on li "product_id" at bounding box center [286, 430] width 108 height 18
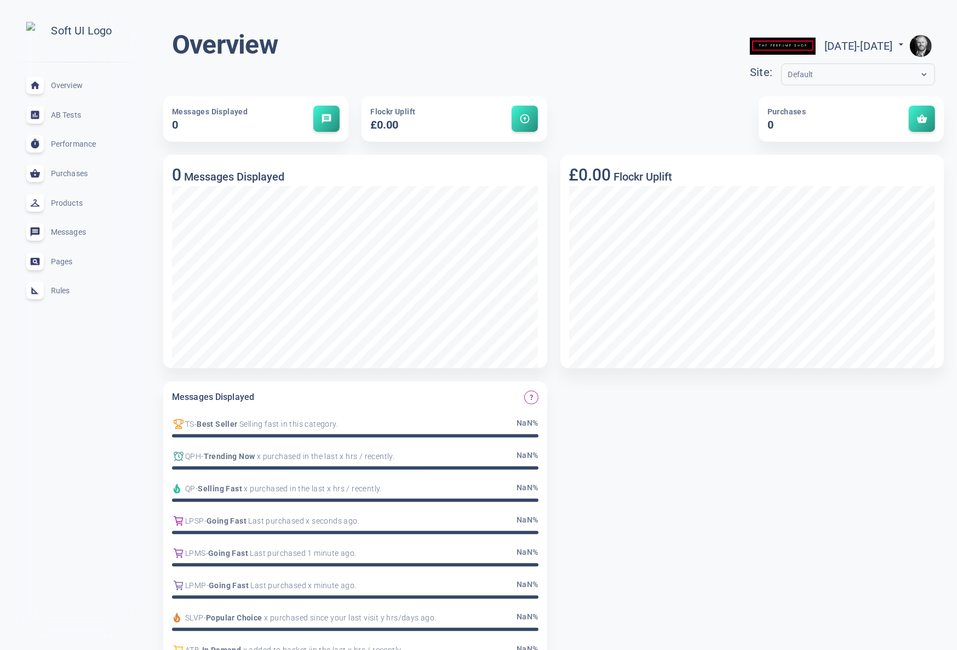
drag, startPoint x: 78, startPoint y: 301, endPoint x: 64, endPoint y: 301, distance: 14.2
click at [78, 301] on div "Rules expand_less" at bounding box center [77, 292] width 119 height 30
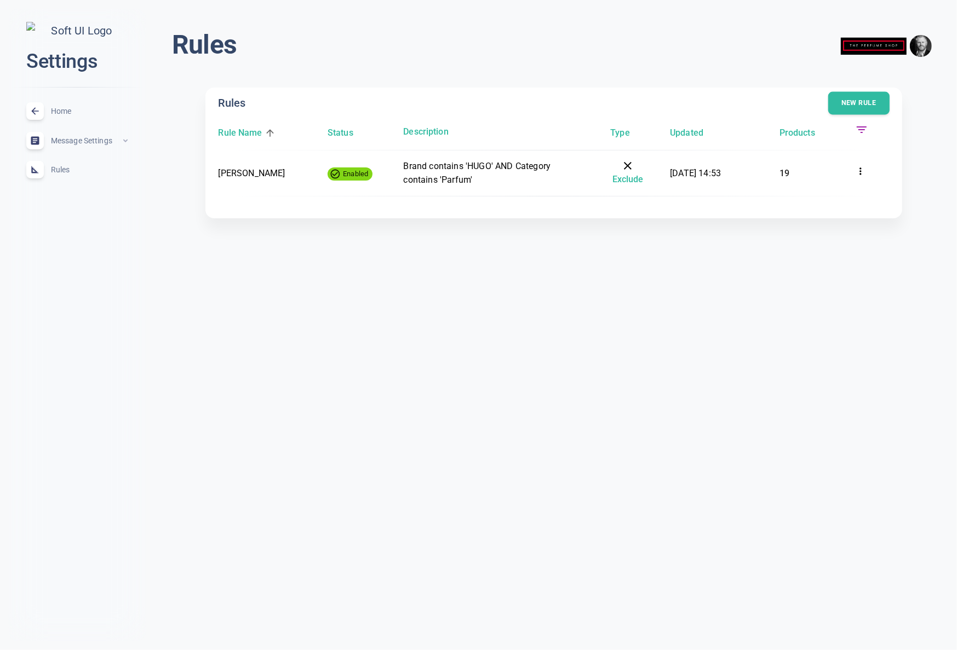
click at [859, 104] on button "New rule" at bounding box center [858, 103] width 61 height 23
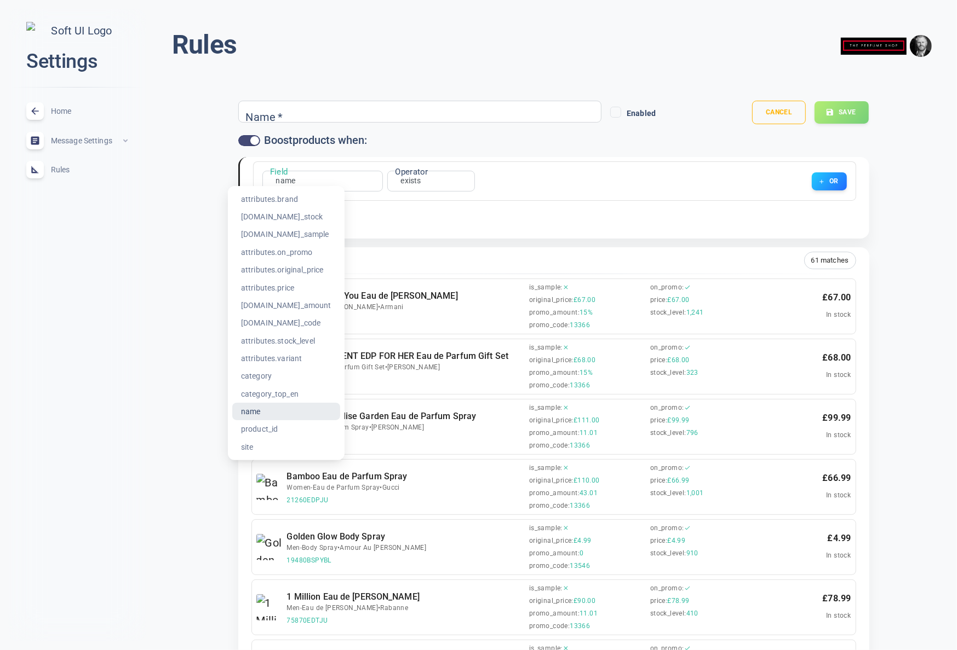
click at [271, 427] on li "product_id" at bounding box center [286, 430] width 108 height 18
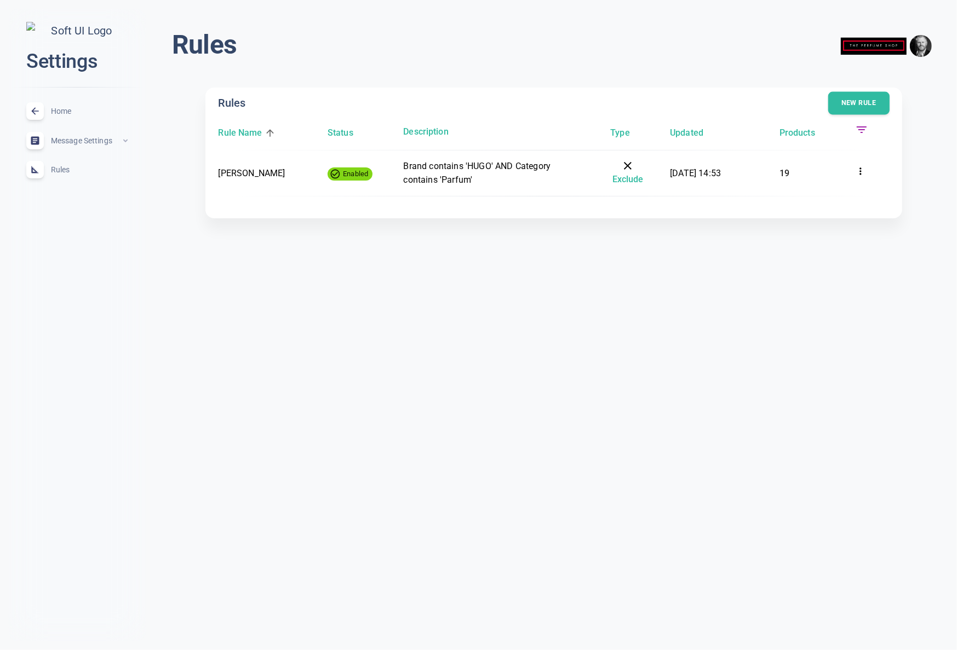
click at [852, 105] on button "New rule" at bounding box center [858, 103] width 61 height 23
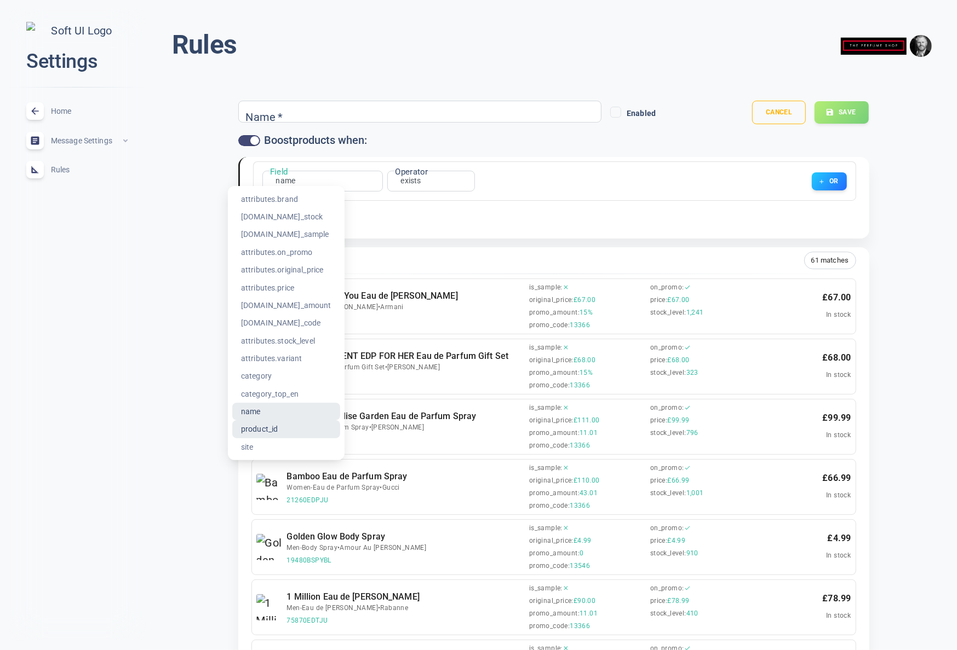
click at [275, 430] on li "product_id" at bounding box center [286, 430] width 108 height 18
type input "product_id"
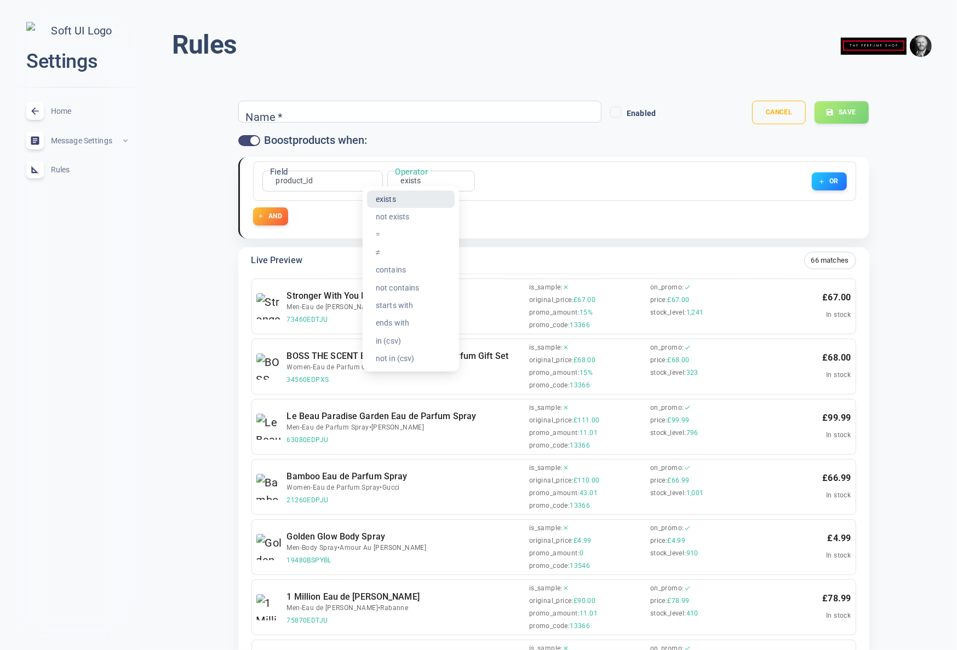
click at [388, 233] on li "=" at bounding box center [411, 235] width 88 height 18
type input "equals"
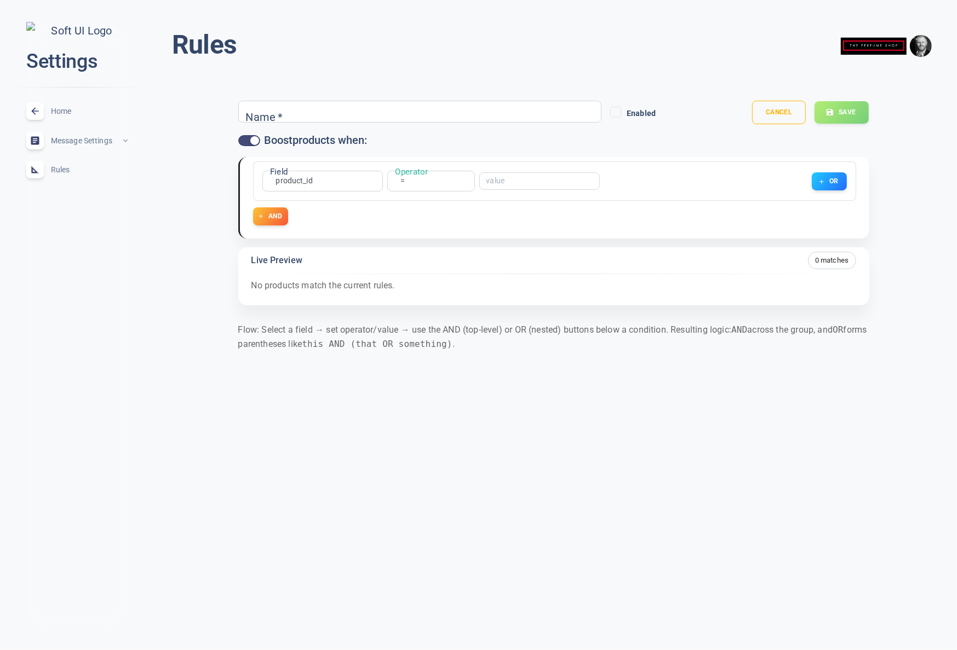
click at [500, 179] on input "text" at bounding box center [530, 181] width 88 height 8
click at [506, 182] on input "text" at bounding box center [530, 181] width 88 height 8
paste input "30620PRFJU"
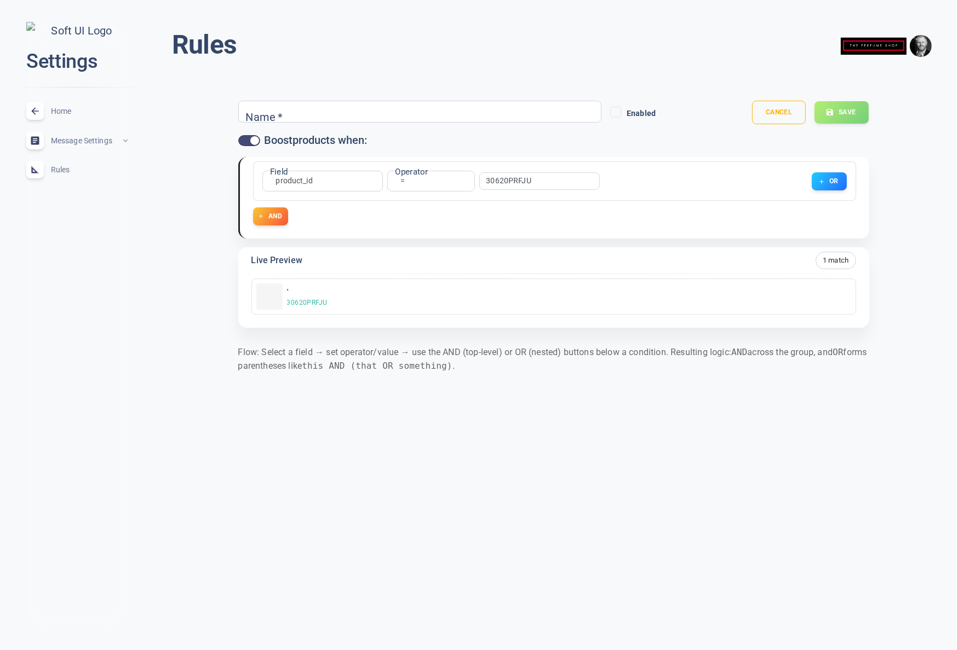
type input "30620PRFJU"
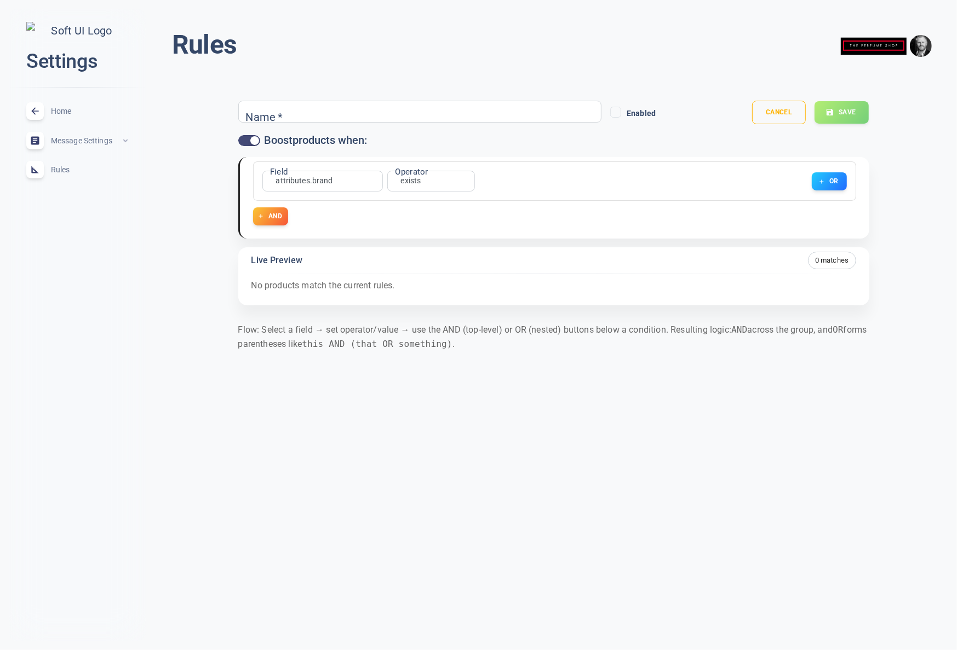
click at [413, 182] on body "close Settings Home expand_less Message Settings expand_less Rules expand_less …" at bounding box center [478, 191] width 957 height 400
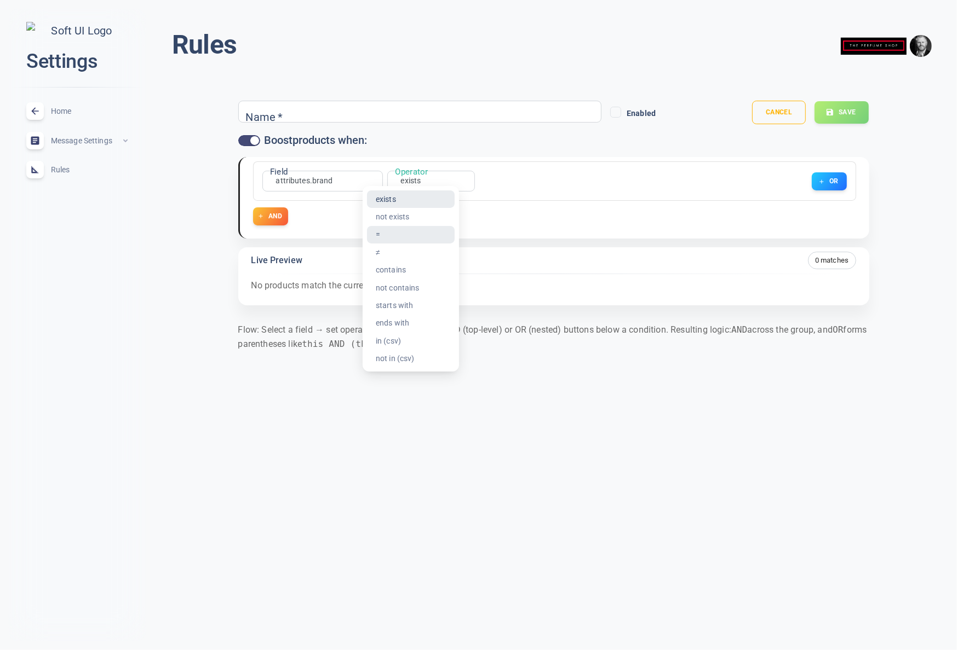
click at [407, 236] on li "=" at bounding box center [411, 235] width 88 height 18
type input "equals"
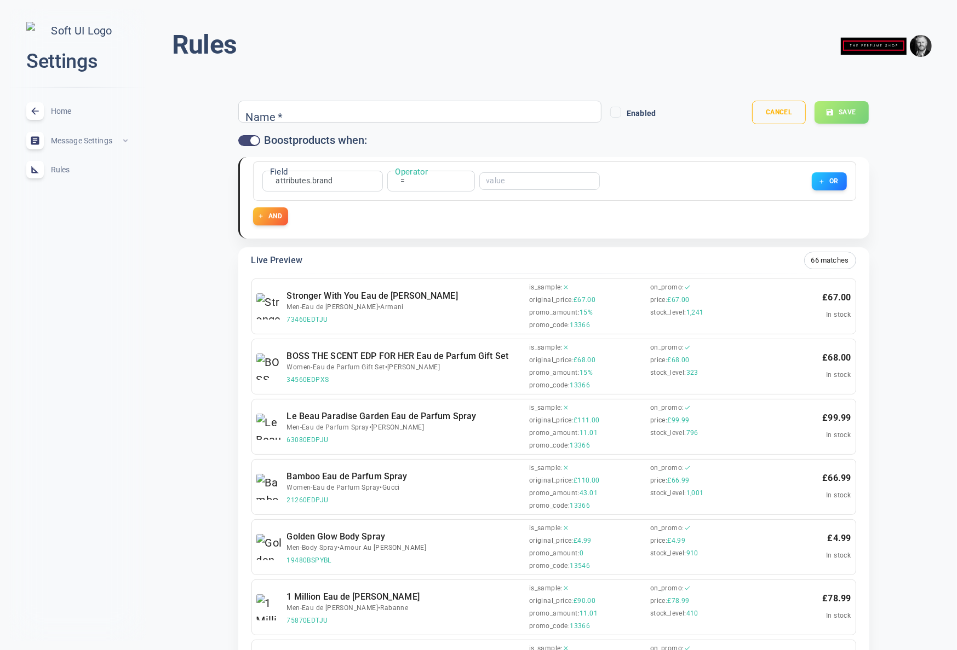
click at [491, 180] on input "text" at bounding box center [530, 181] width 88 height 8
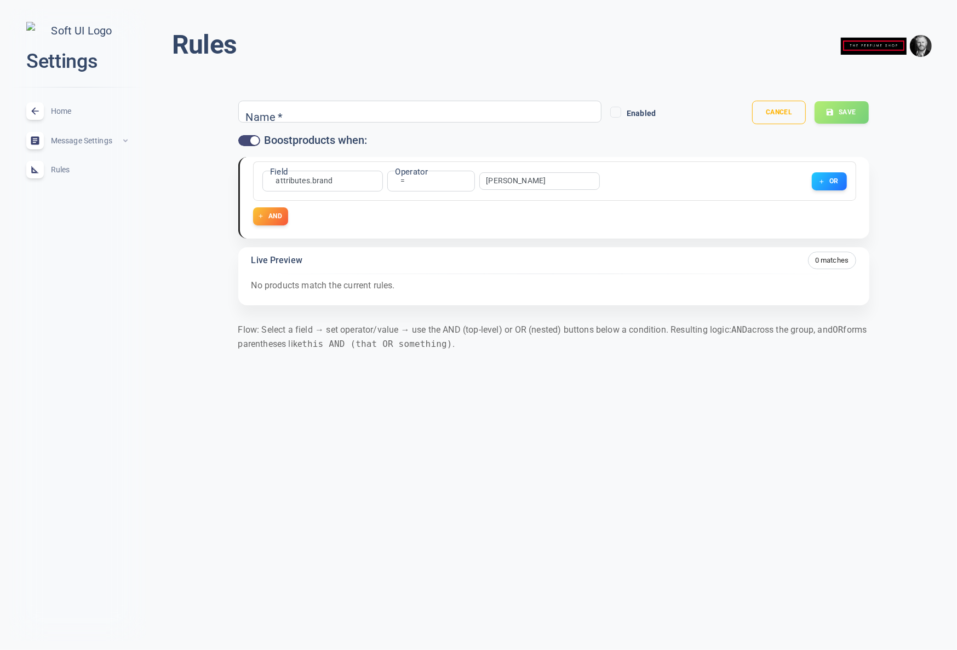
type input "[PERSON_NAME]"
click at [402, 181] on body "close Settings Home expand_less Message Settings expand_less Rules expand_less …" at bounding box center [478, 191] width 957 height 400
click at [395, 270] on li "contains" at bounding box center [403, 270] width 88 height 18
type input "contains"
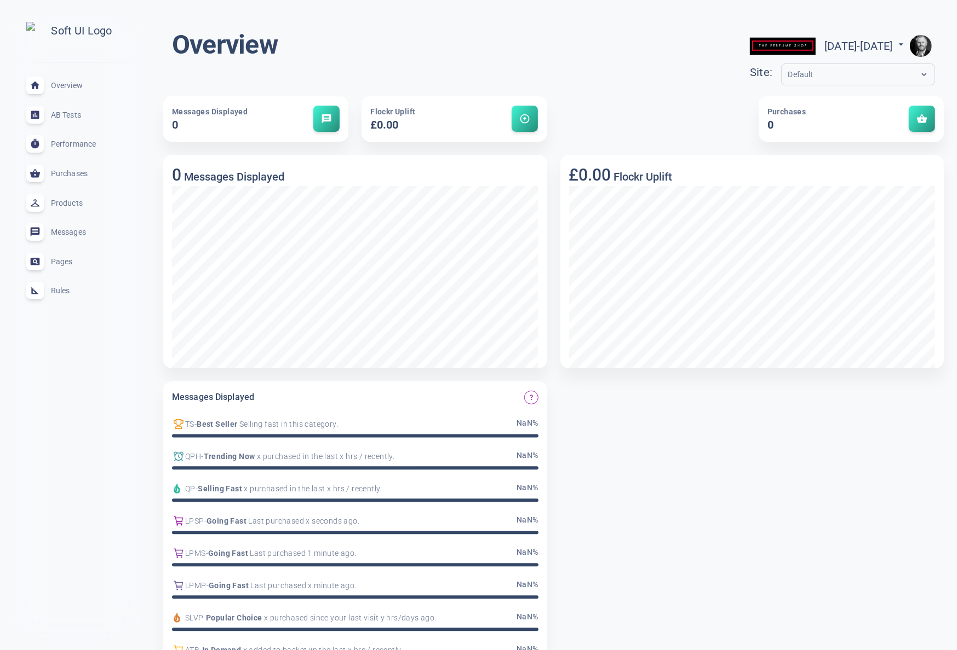
click at [61, 291] on span "Rules" at bounding box center [90, 291] width 79 height 0
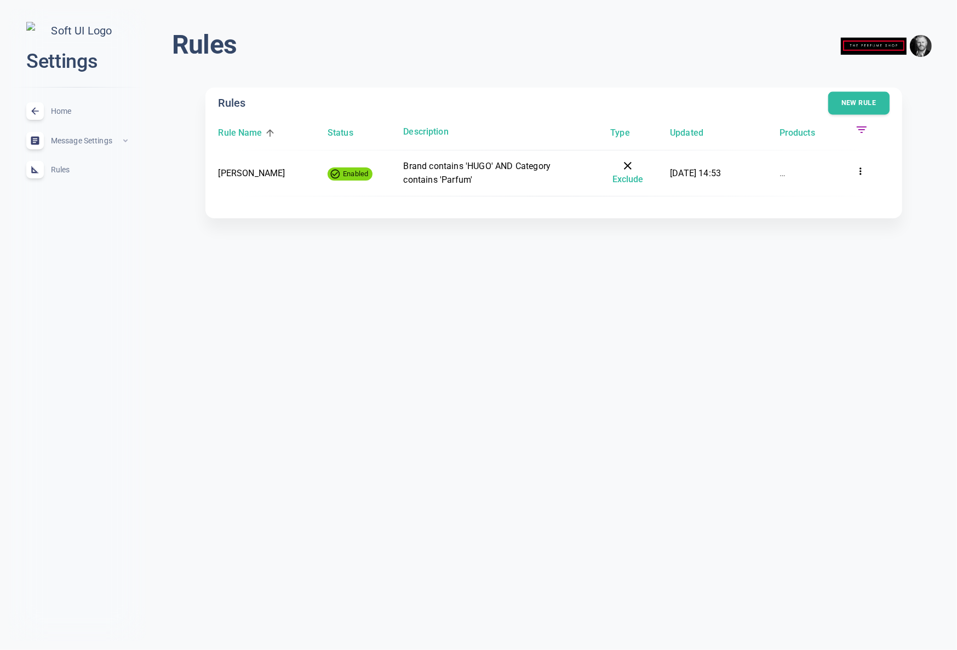
click at [854, 99] on button "New rule" at bounding box center [858, 103] width 61 height 23
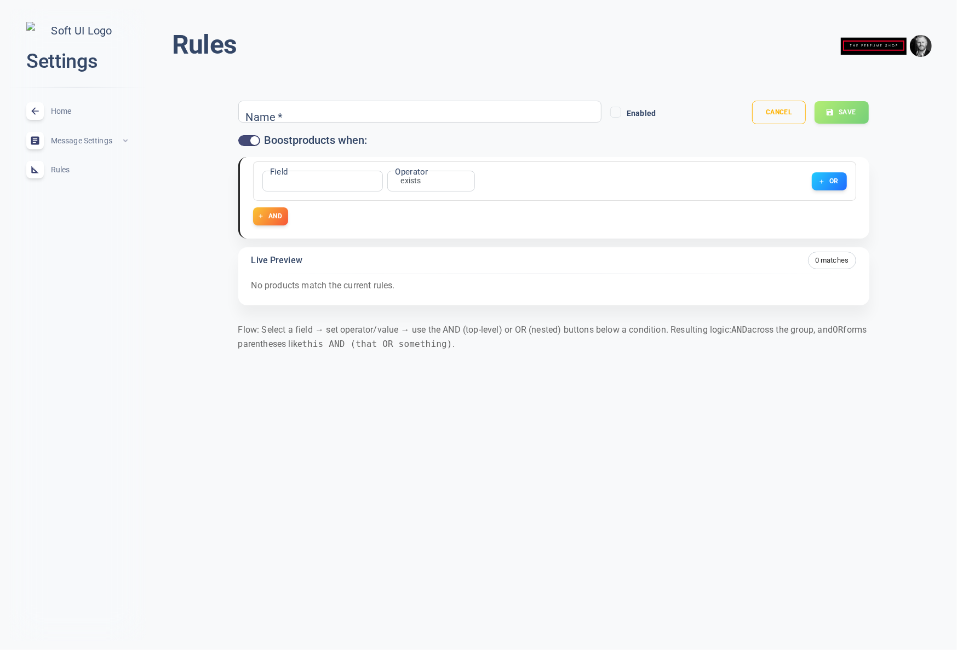
click at [292, 178] on div "​ name Field" at bounding box center [322, 181] width 120 height 21
click at [272, 178] on body "close Settings Home expand_less Message Settings expand_less Rules expand_less …" at bounding box center [478, 191] width 957 height 400
click at [269, 201] on li "product_id" at bounding box center [276, 200] width 88 height 18
type input "product_id"
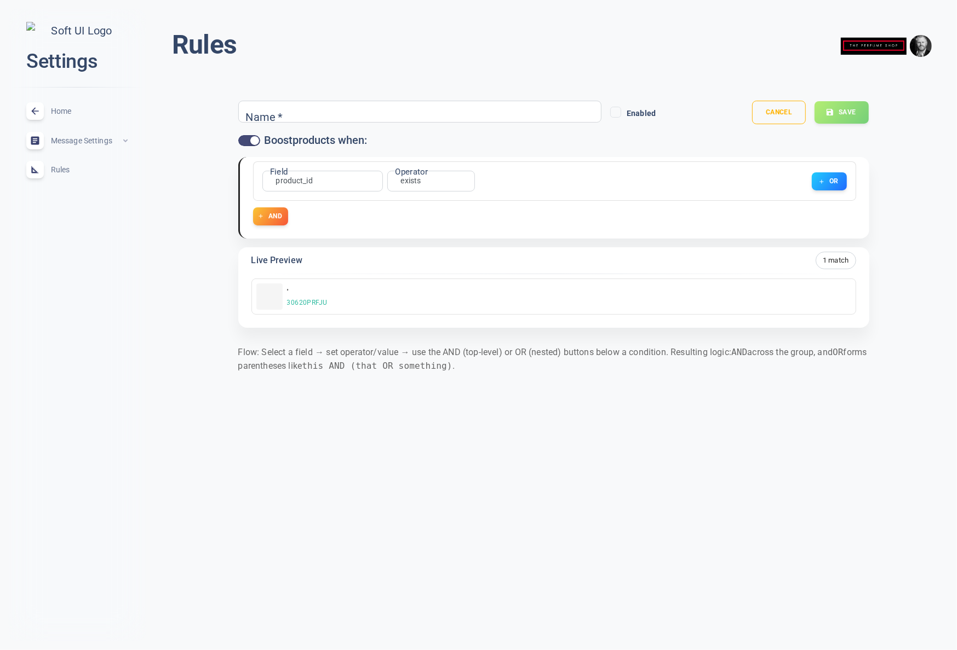
click at [362, 211] on div "AND" at bounding box center [554, 217] width 603 height 18
click at [414, 180] on body "close Settings Home expand_less Message Settings expand_less Rules expand_less …" at bounding box center [478, 202] width 957 height 422
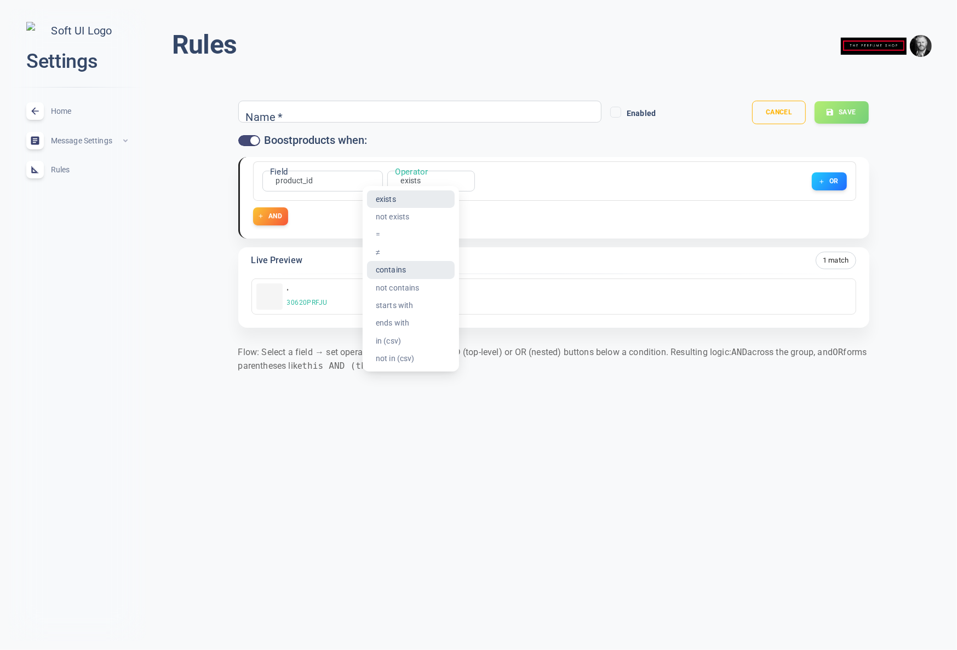
click at [394, 269] on li "contains" at bounding box center [411, 270] width 88 height 18
type input "contains"
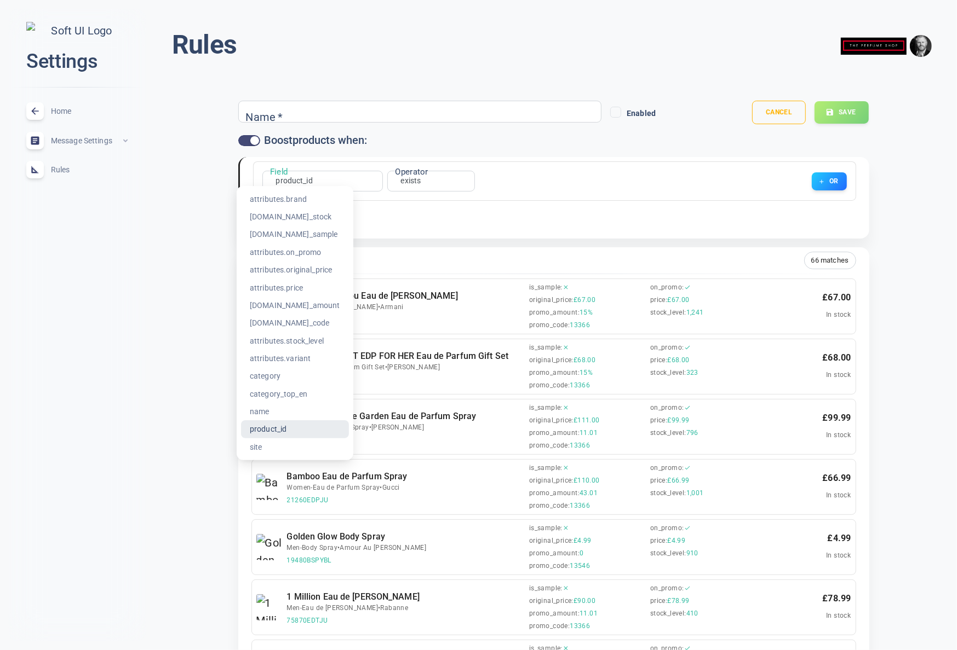
click at [301, 198] on li "attributes.brand" at bounding box center [295, 200] width 108 height 18
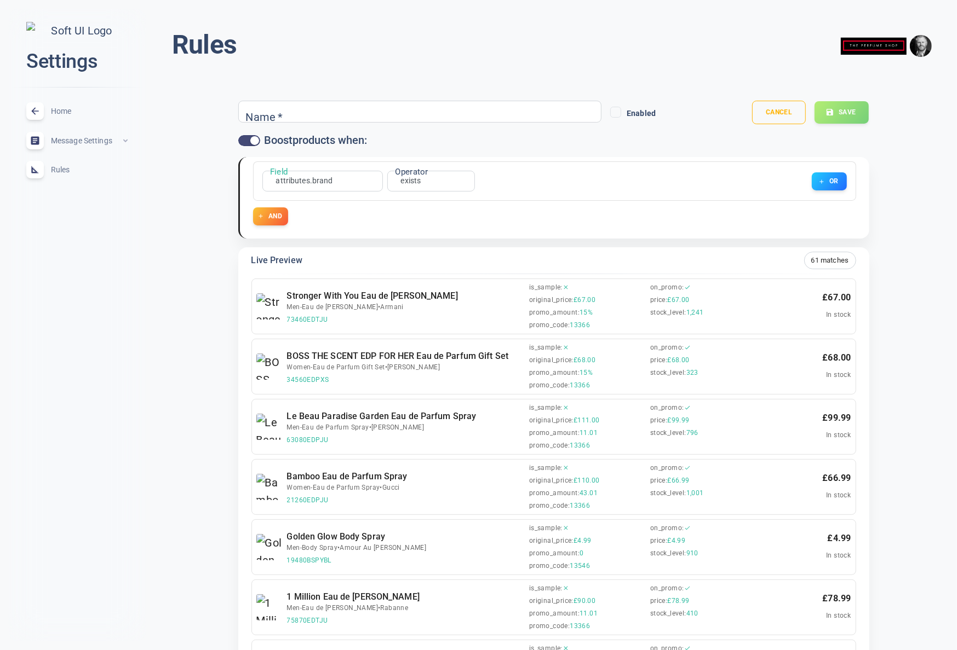
click at [402, 222] on div "AND" at bounding box center [554, 217] width 603 height 18
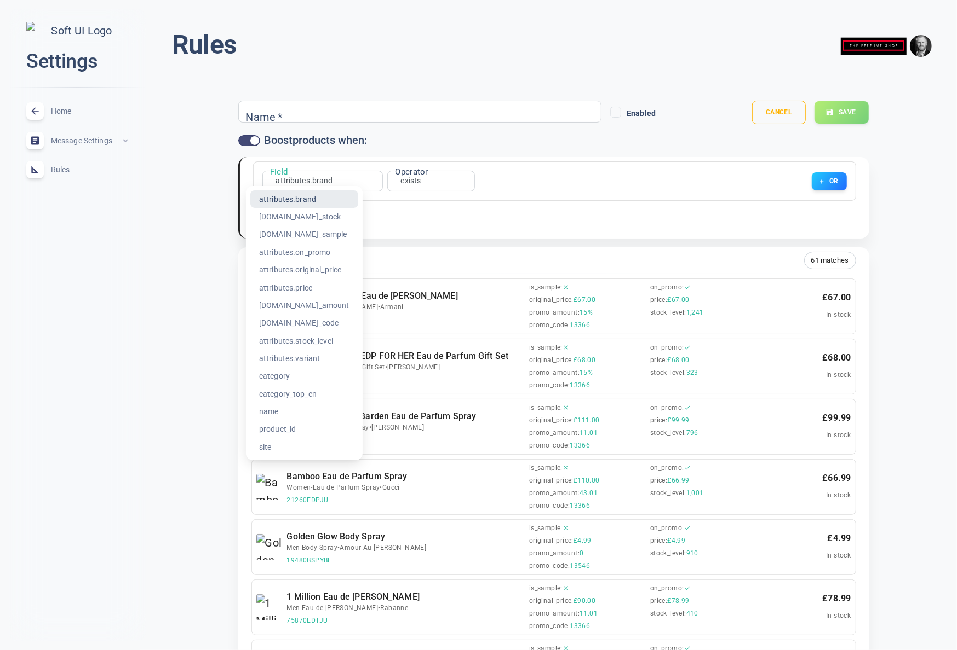
click at [283, 427] on li "product_id" at bounding box center [304, 430] width 108 height 18
type input "product_id"
click at [701, 140] on div at bounding box center [478, 325] width 957 height 650
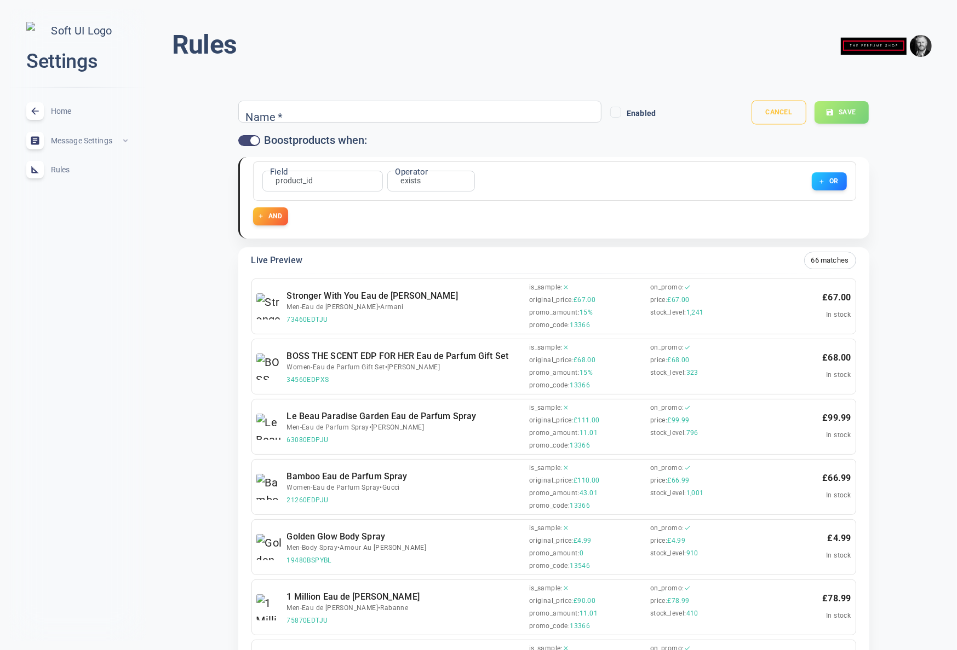
click at [785, 113] on button "Cancel" at bounding box center [778, 113] width 55 height 24
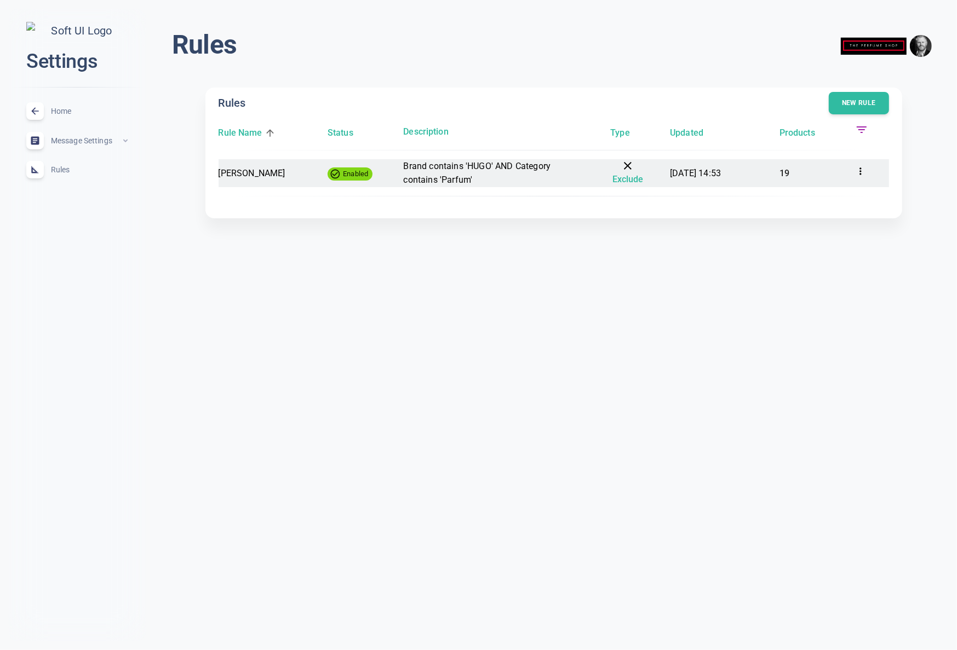
click at [865, 171] on icon at bounding box center [860, 171] width 11 height 11
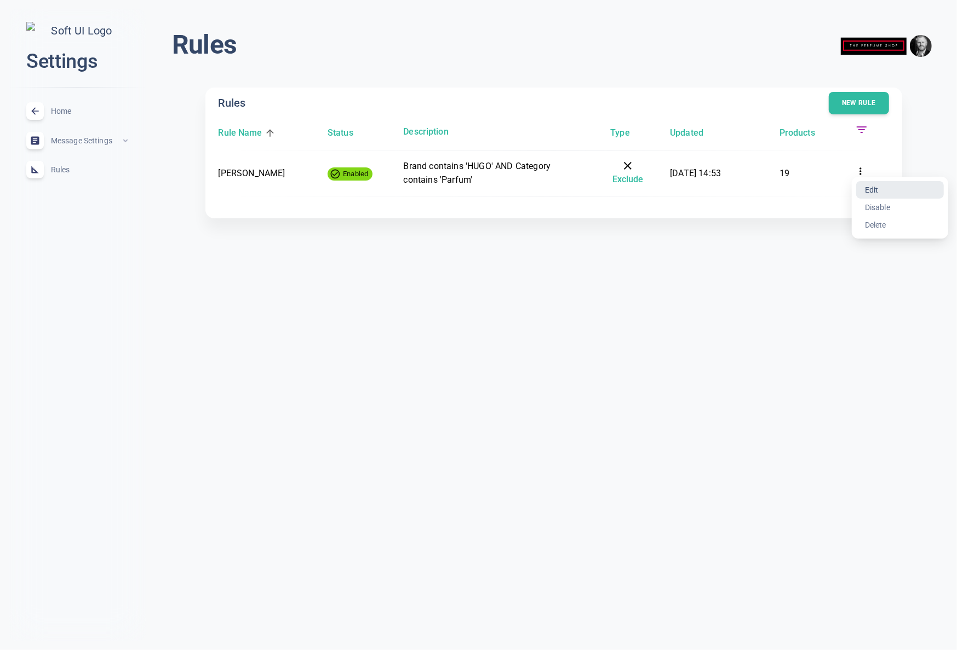
click at [875, 190] on li "Edit" at bounding box center [900, 190] width 88 height 18
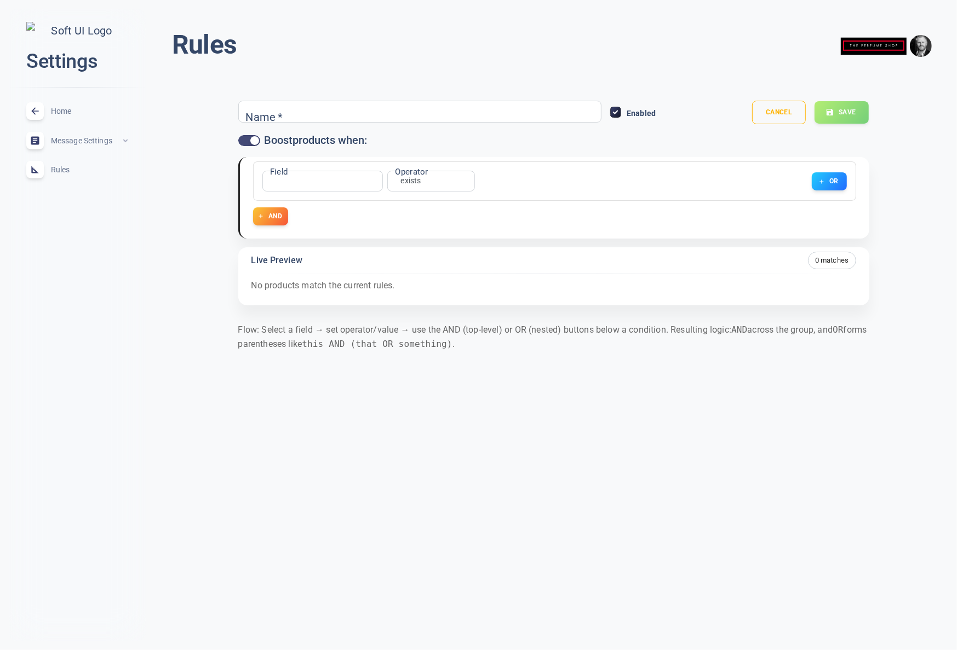
type input "[PERSON_NAME]"
checkbox input "false"
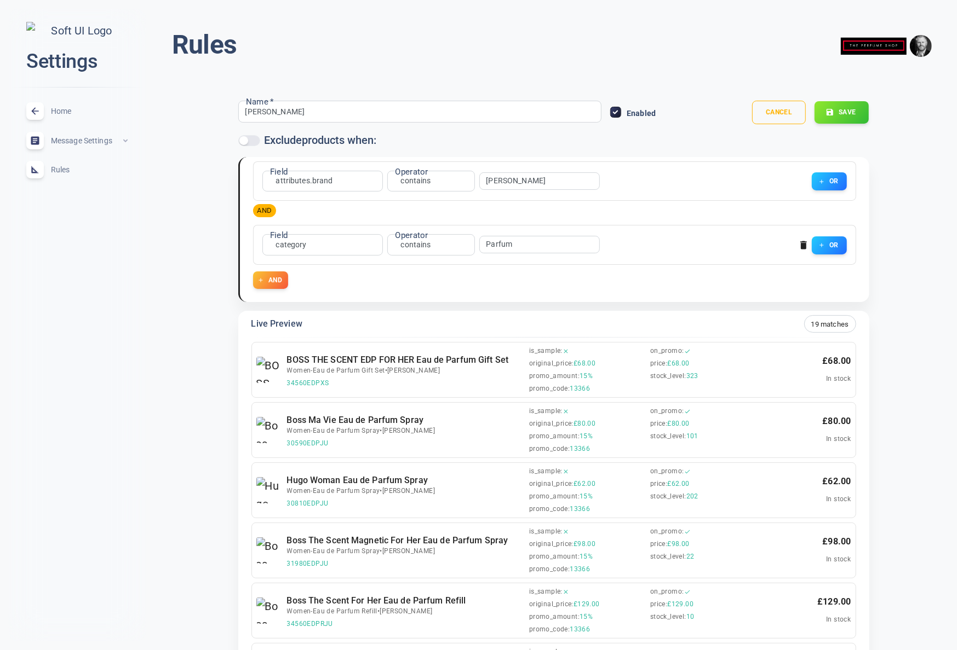
click at [504, 244] on input "Parfum" at bounding box center [530, 245] width 88 height 8
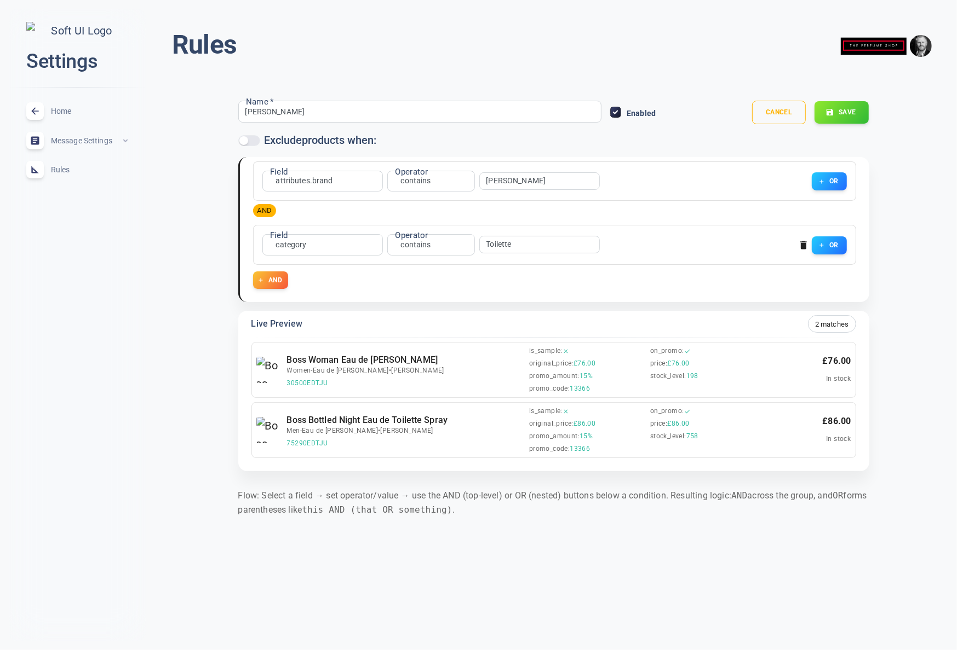
type input "Toilette"
click at [826, 108] on icon "button" at bounding box center [829, 112] width 9 height 9
